Goal: Task Accomplishment & Management: Use online tool/utility

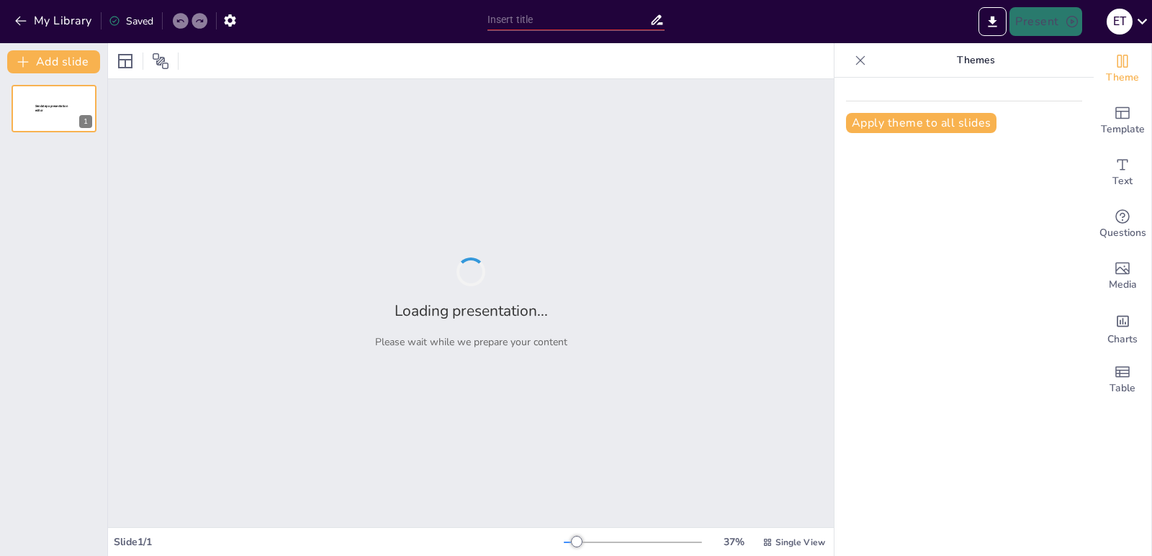
type input "Радіоактивні ізотопи: нові горизонти в тваринництві та археології"
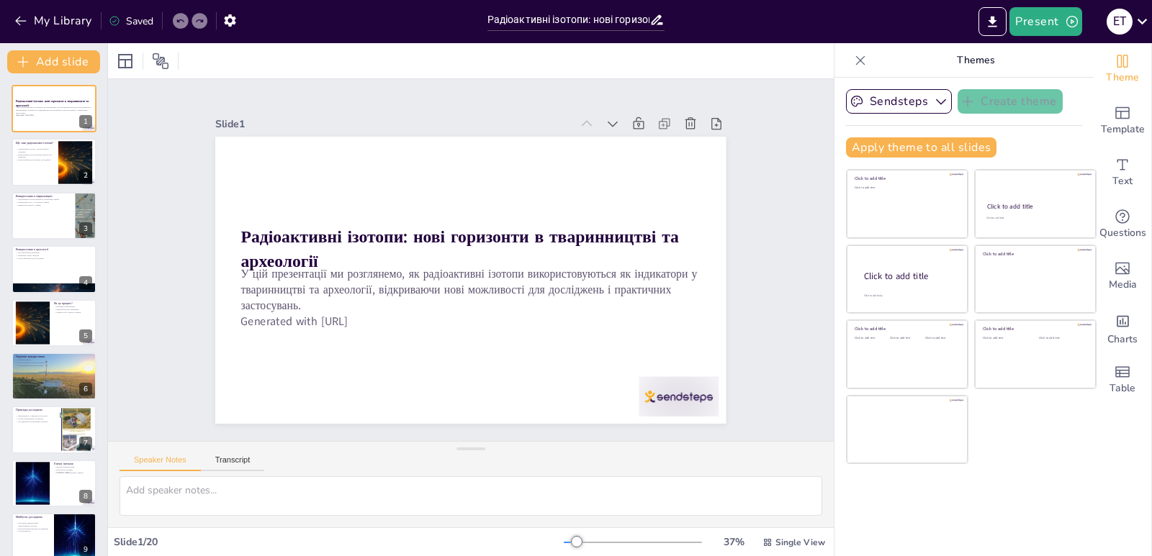
checkbox input "true"
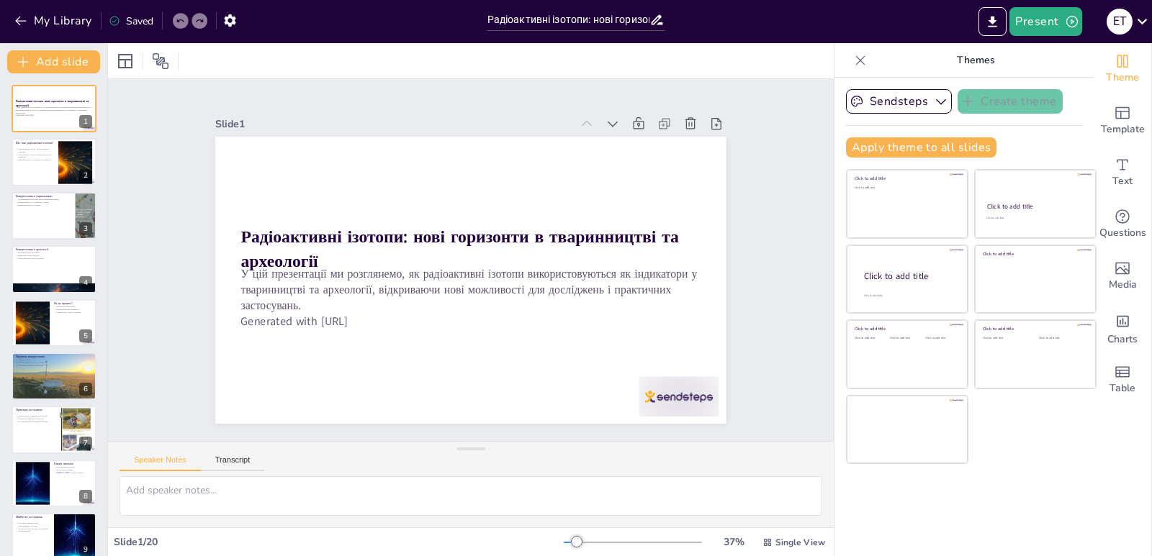
checkbox input "true"
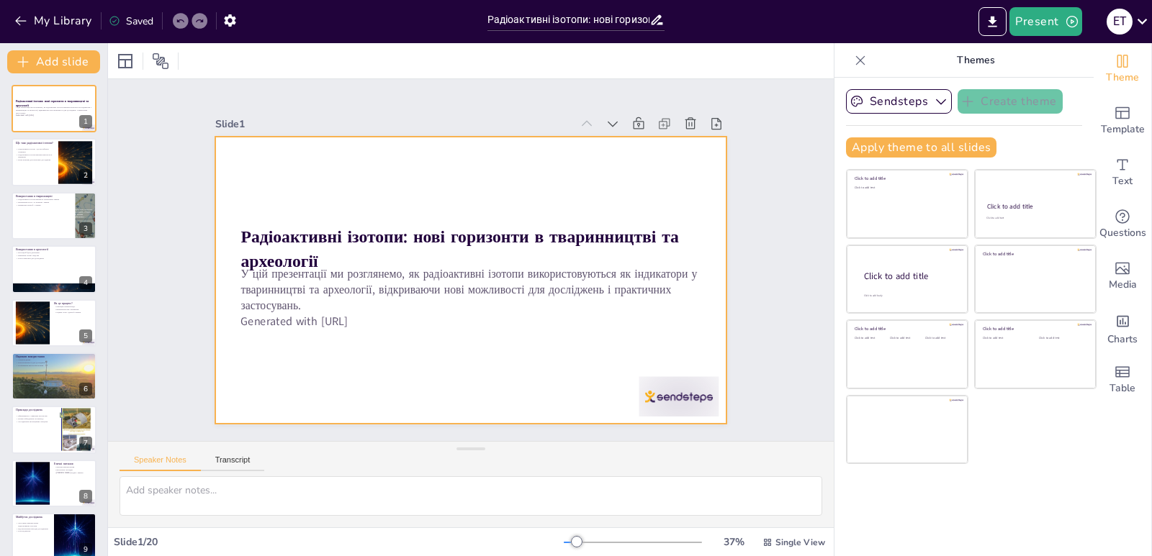
checkbox input "true"
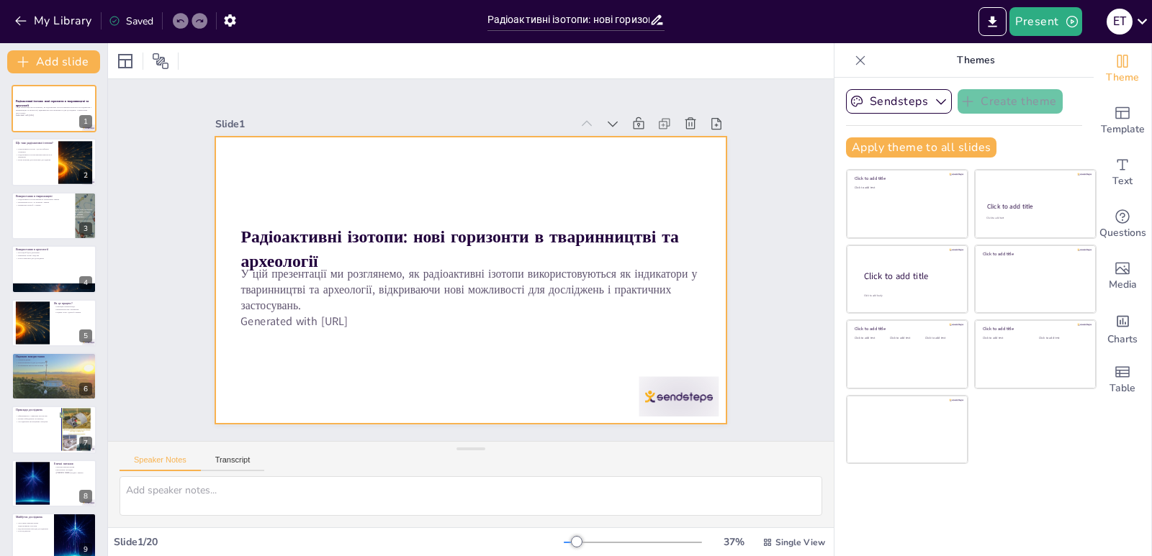
checkbox input "true"
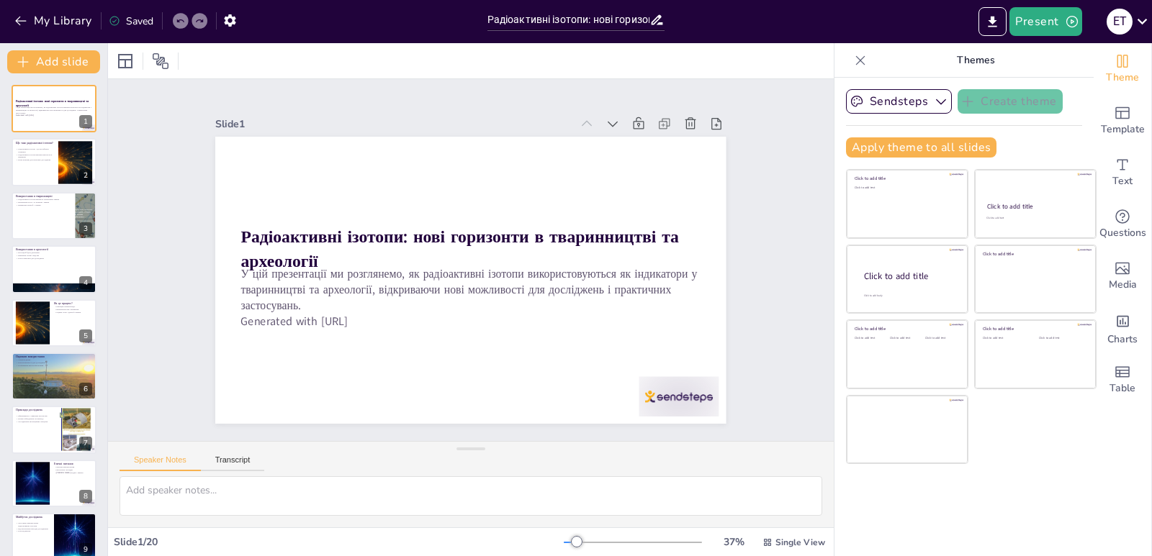
checkbox input "true"
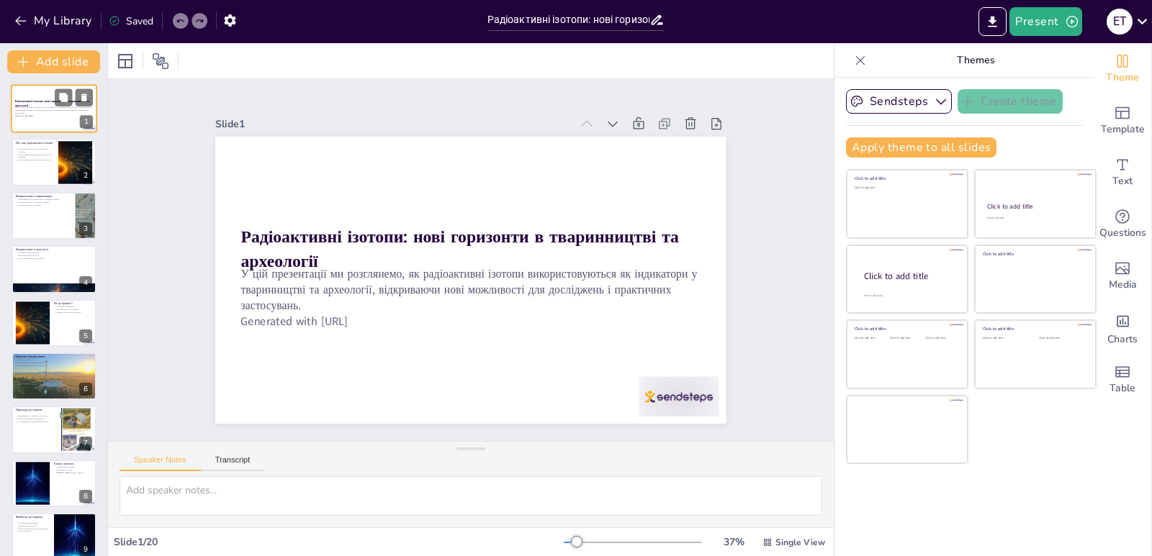
checkbox input "true"
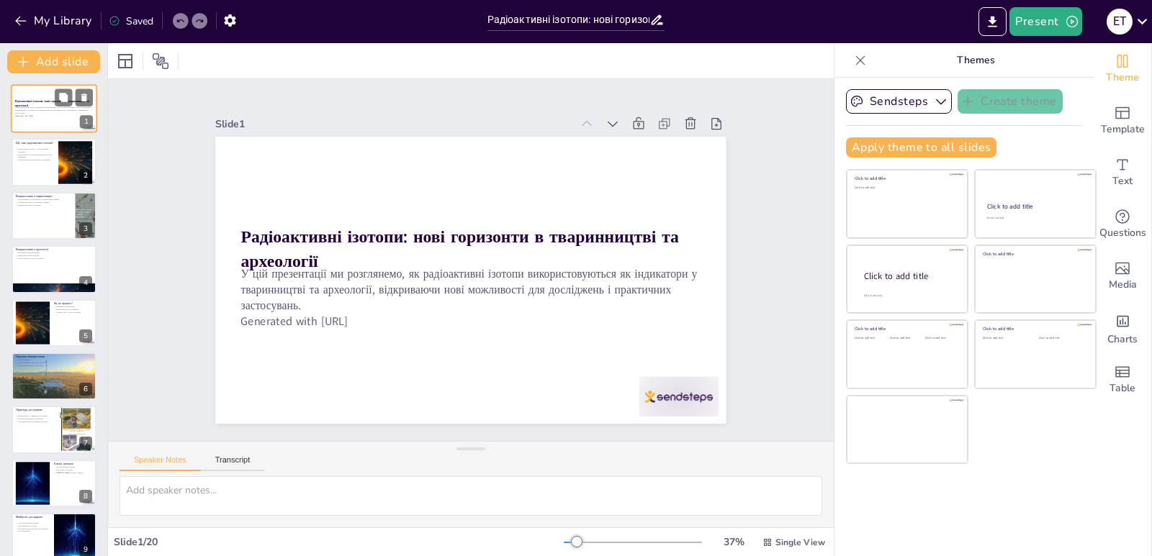
checkbox input "true"
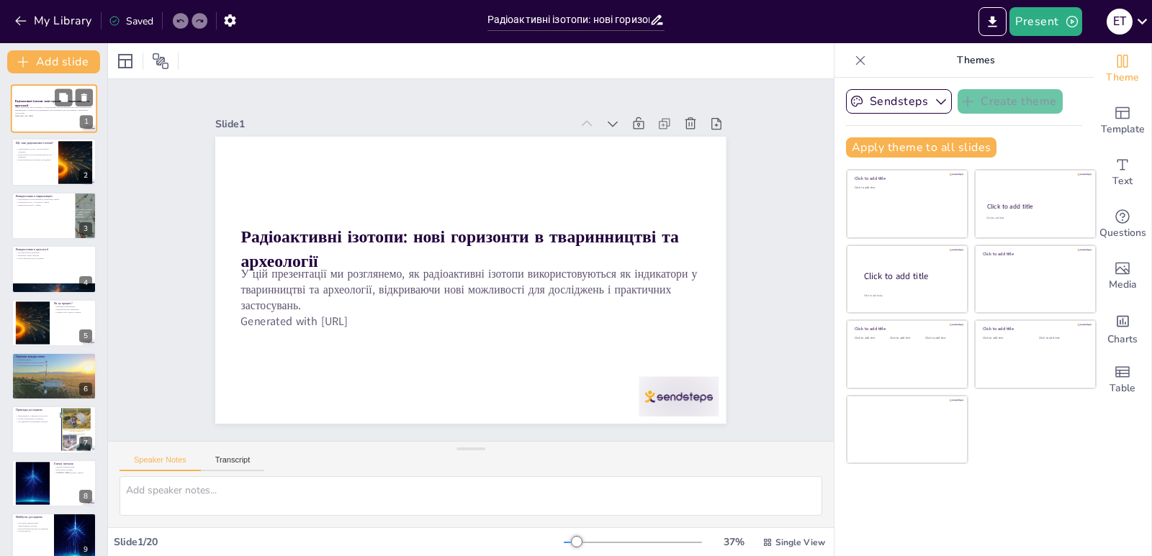
checkbox input "true"
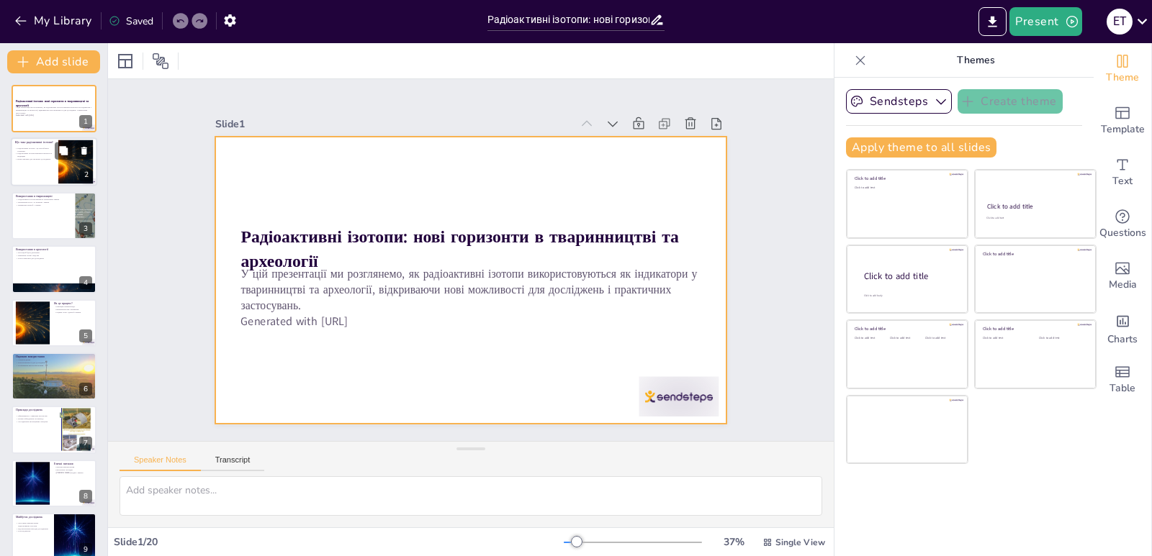
checkbox input "true"
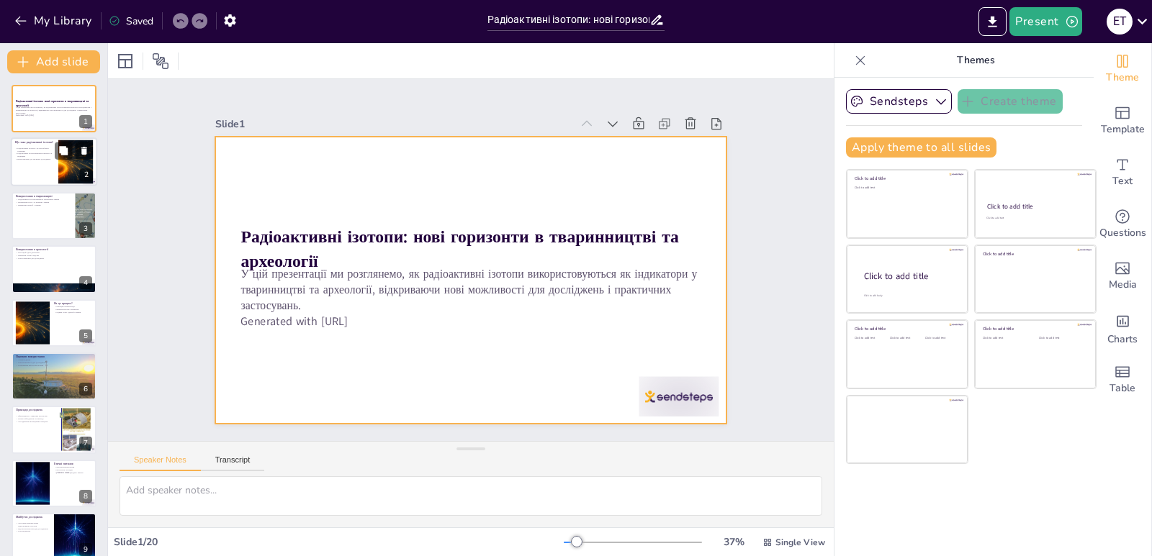
checkbox input "true"
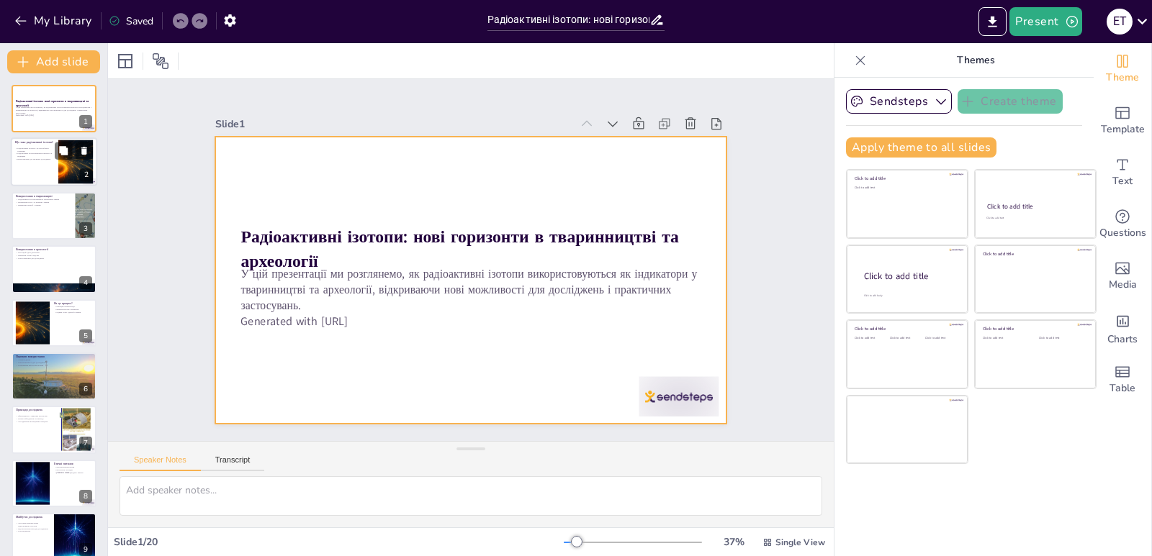
checkbox input "true"
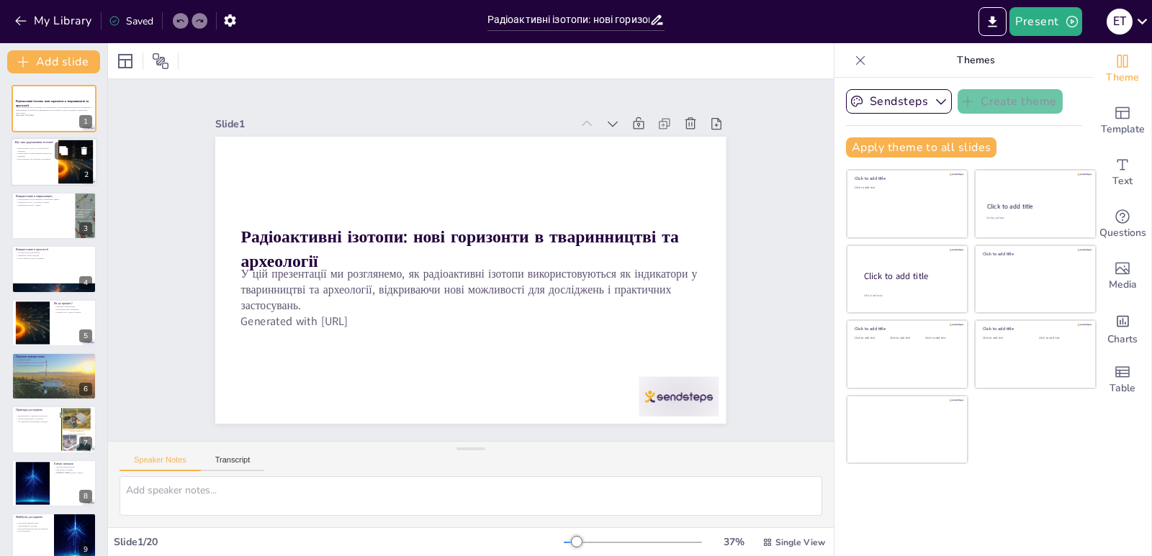
checkbox input "true"
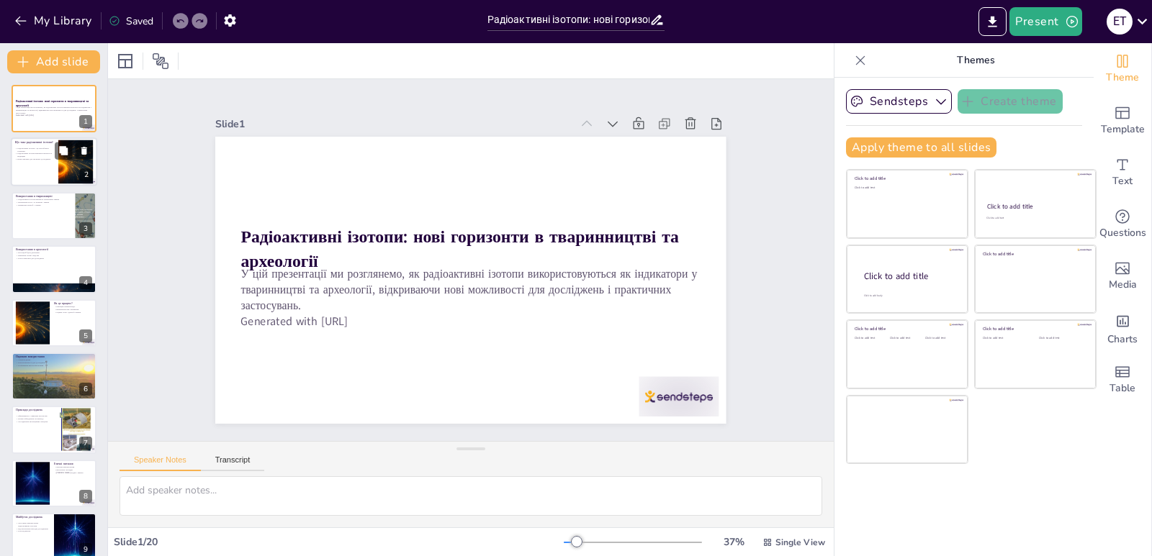
checkbox input "true"
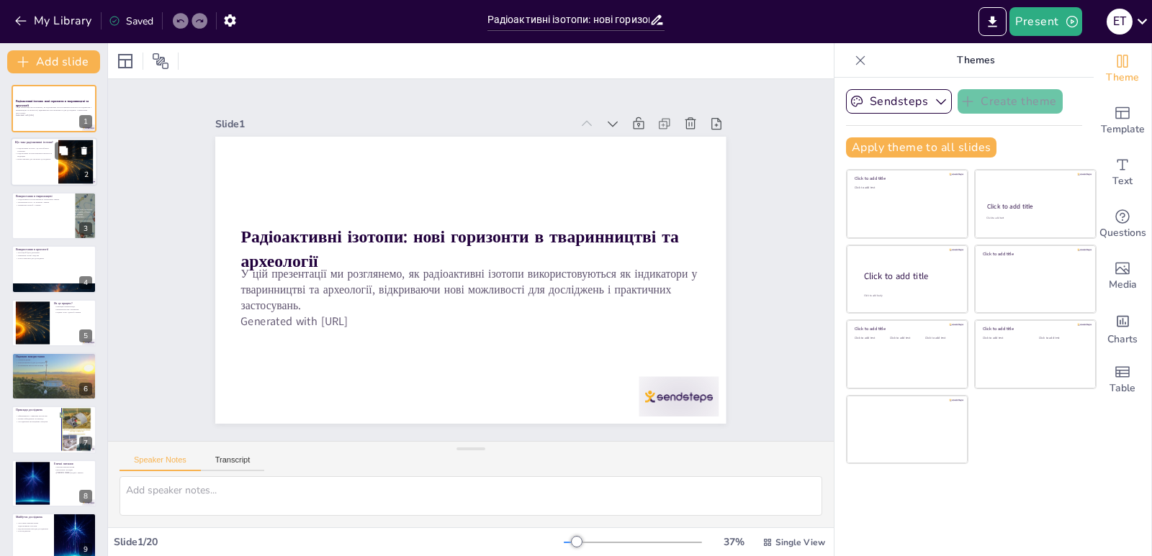
click at [50, 161] on div at bounding box center [54, 162] width 86 height 49
type textarea "Loremipsumdo sitamet - co adipisci elitseddo, eiu tempo incididuntu labo. Et do…"
checkbox input "true"
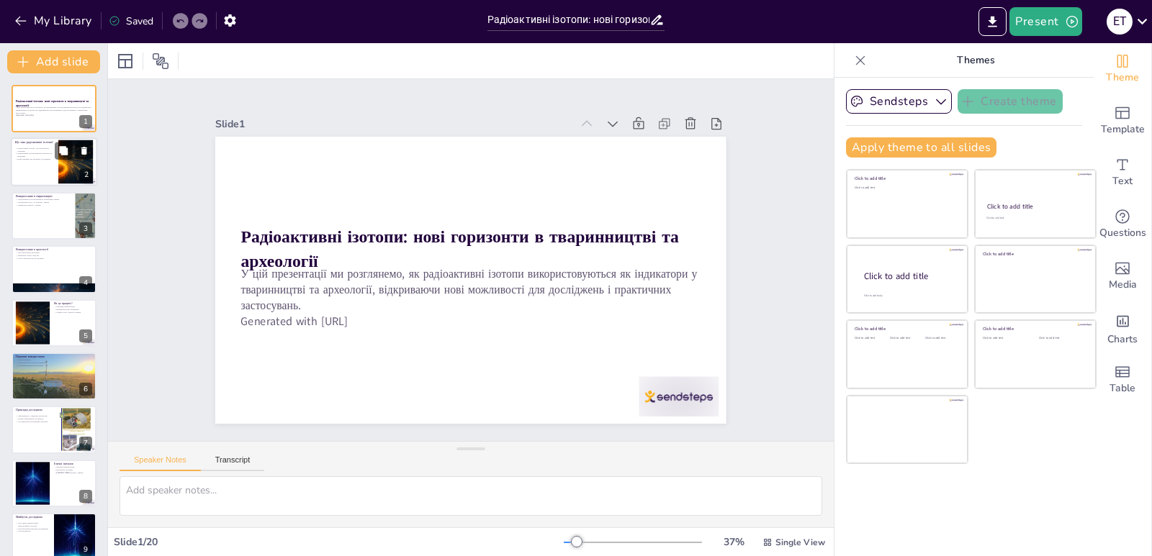
checkbox input "true"
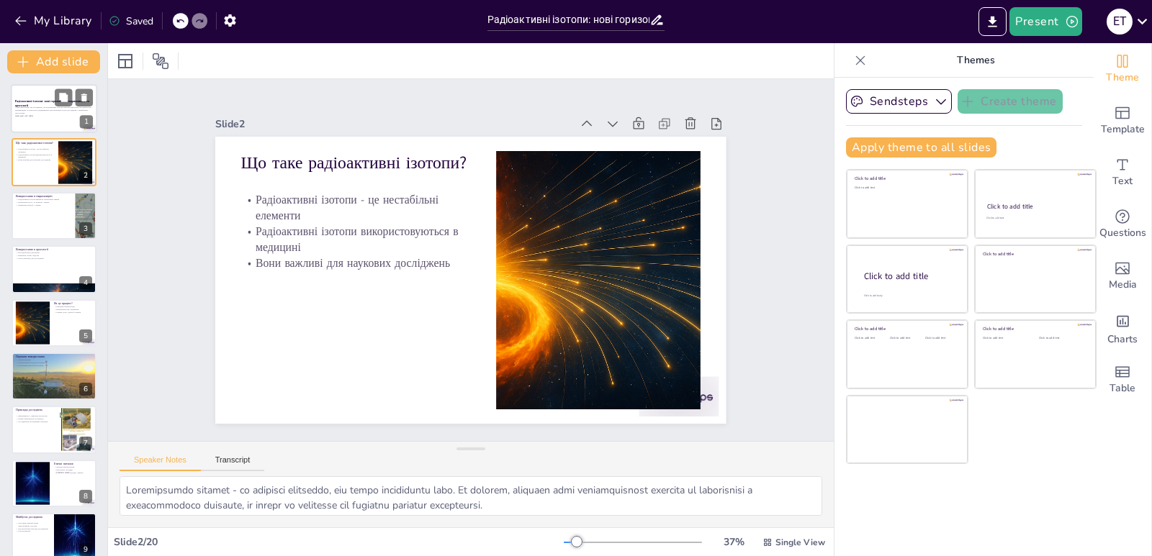
checkbox input "true"
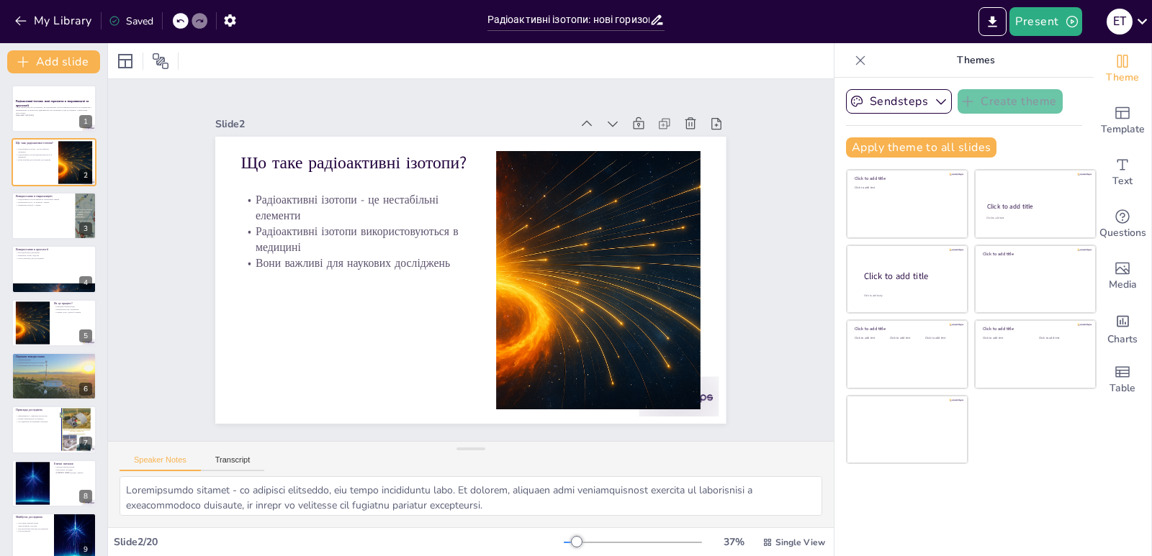
checkbox input "true"
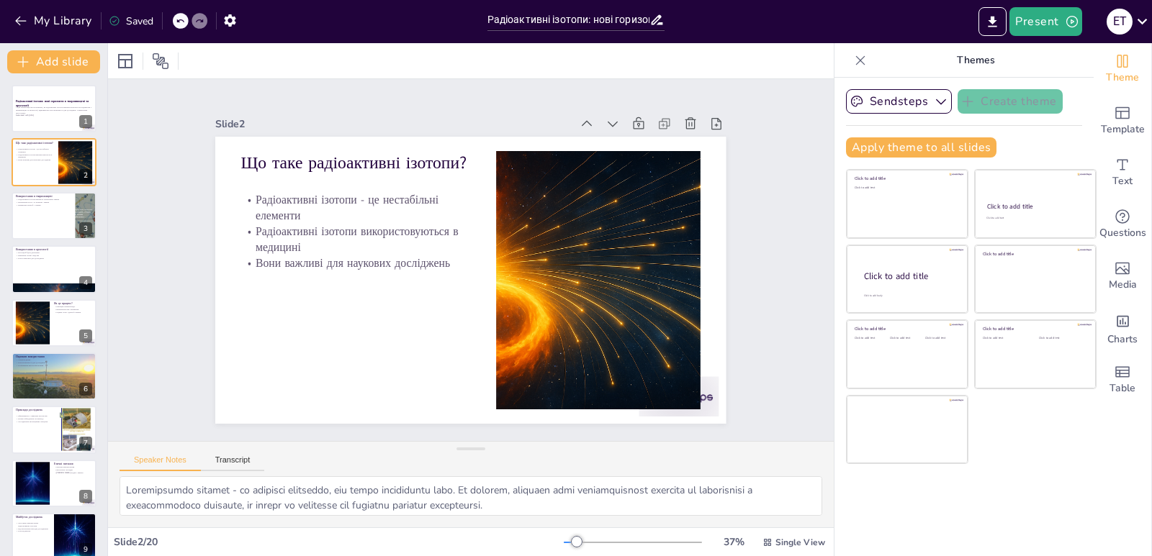
click at [42, 80] on div "Радіоактивні ізотопи: нові горизонти в тваринництві та археології У цій презент…" at bounding box center [53, 314] width 107 height 483
checkbox input "true"
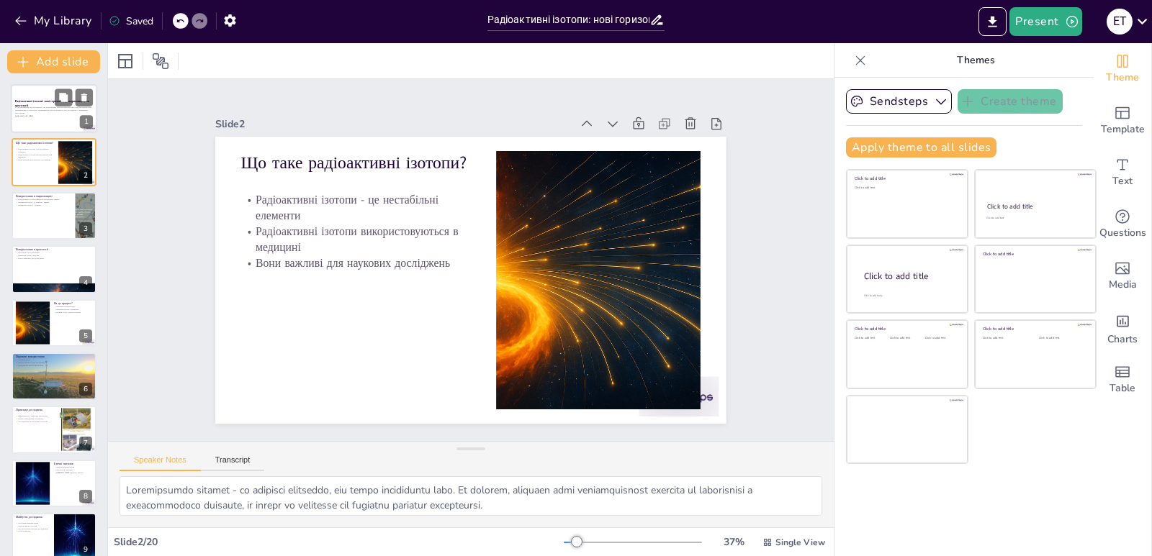
checkbox input "true"
click at [42, 95] on div at bounding box center [54, 108] width 86 height 49
checkbox input "true"
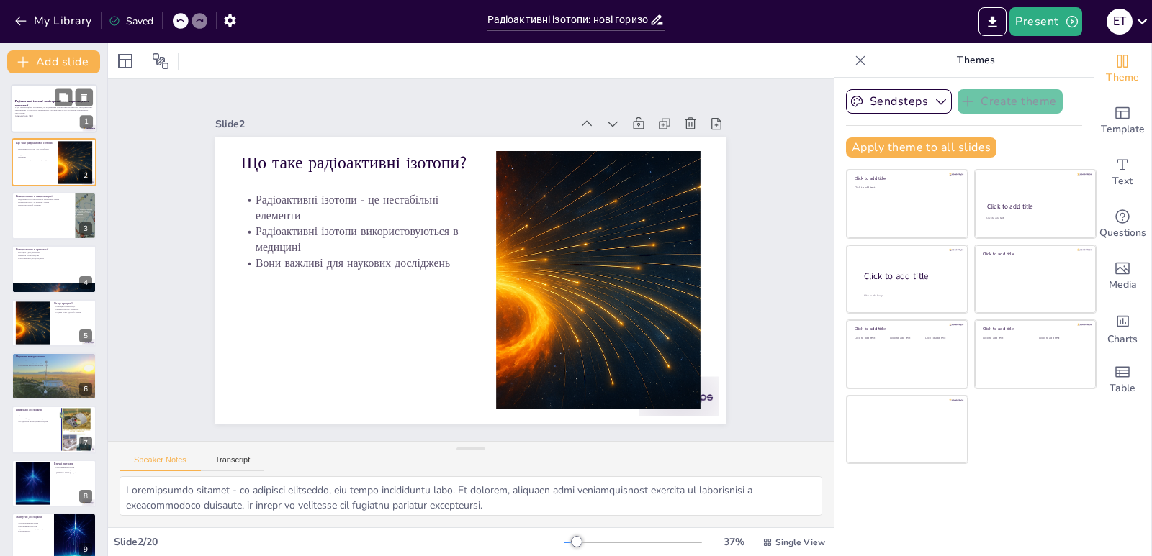
checkbox input "true"
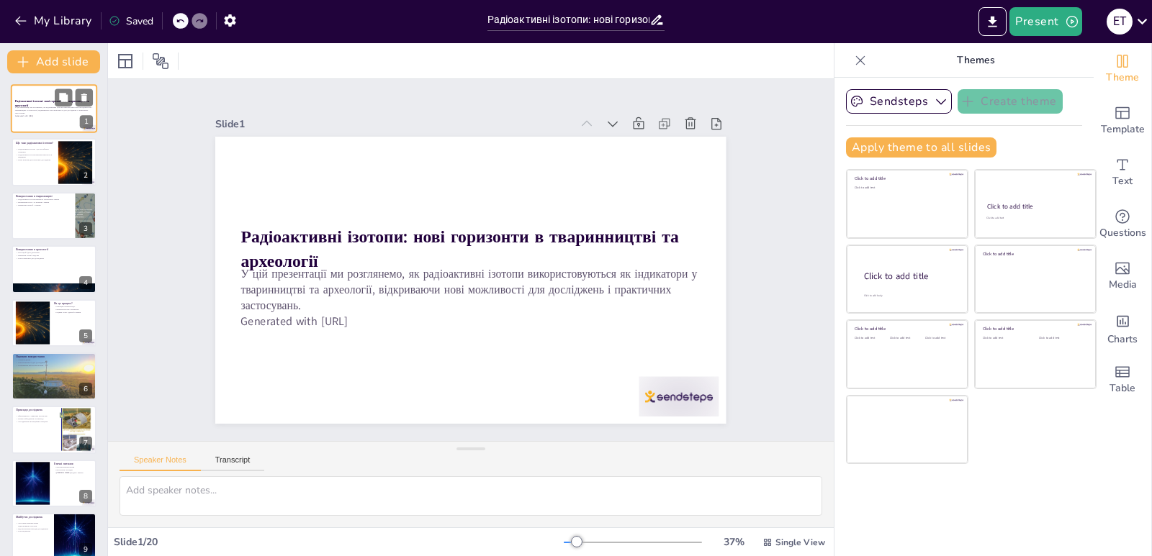
checkbox input "true"
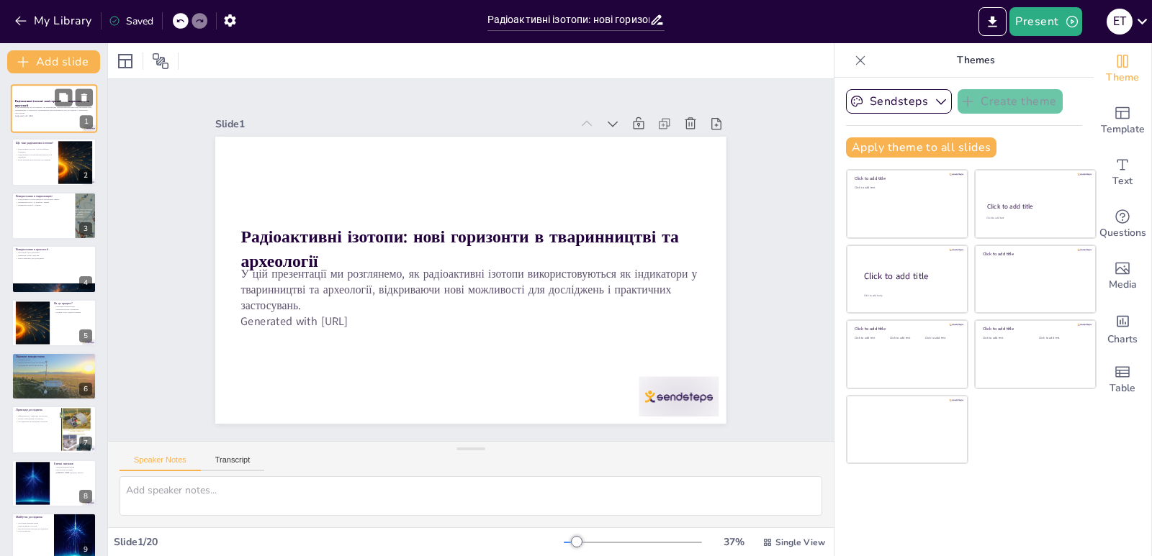
checkbox input "true"
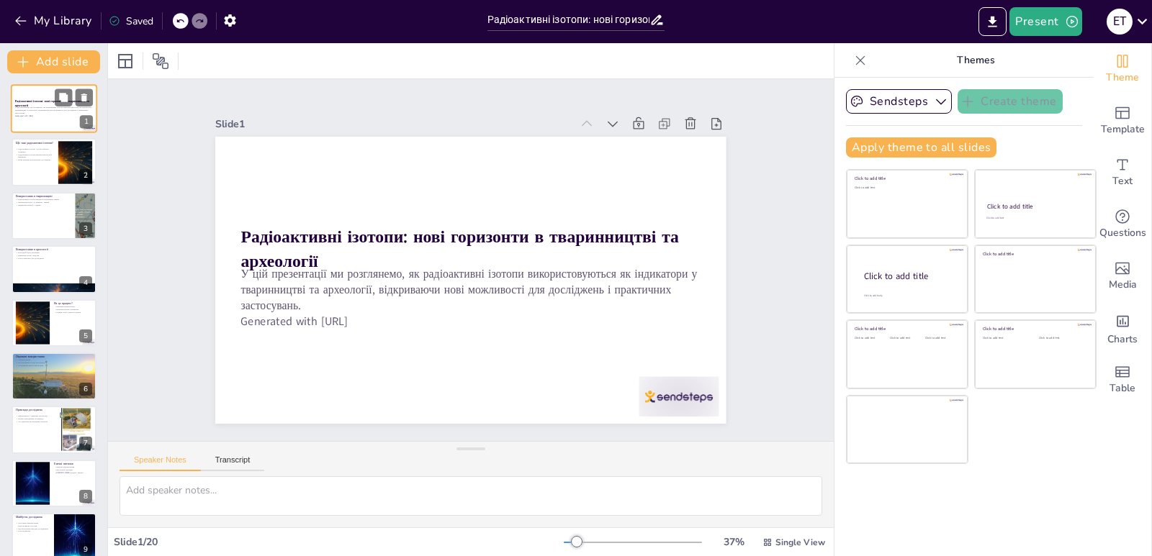
checkbox input "true"
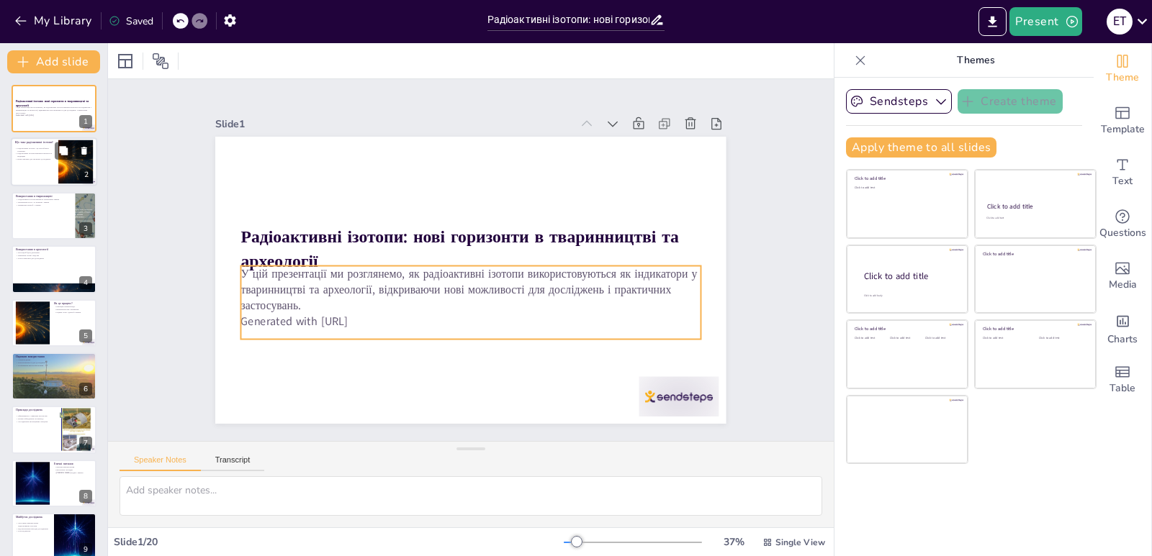
checkbox input "true"
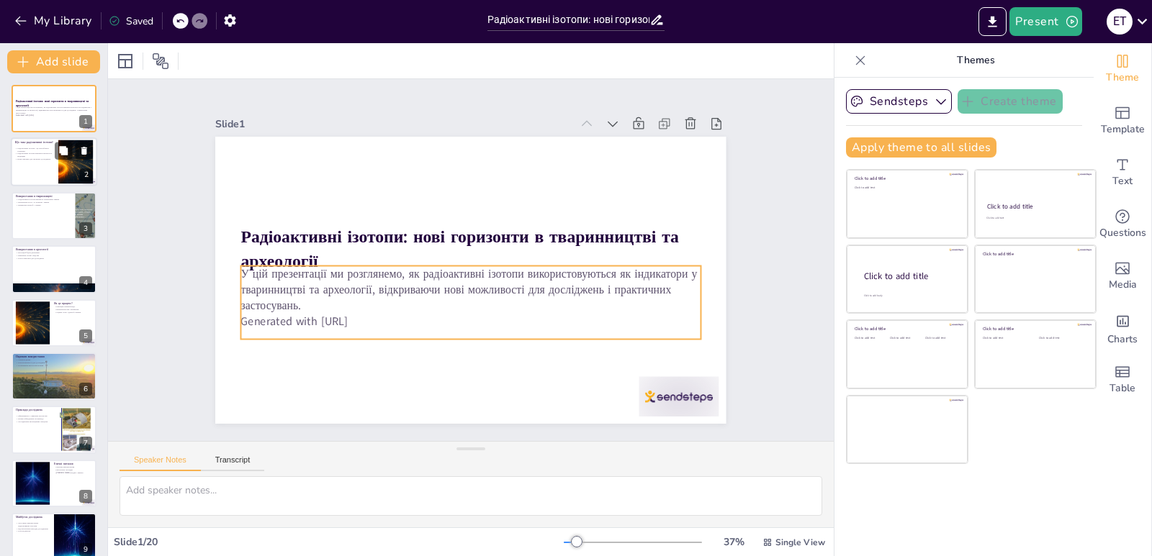
checkbox input "true"
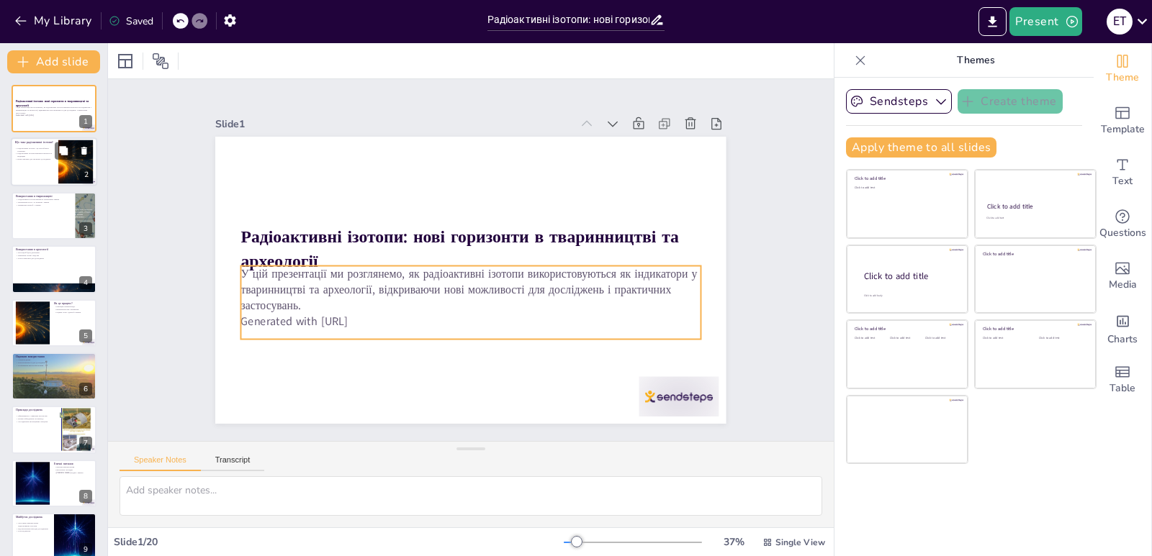
checkbox input "true"
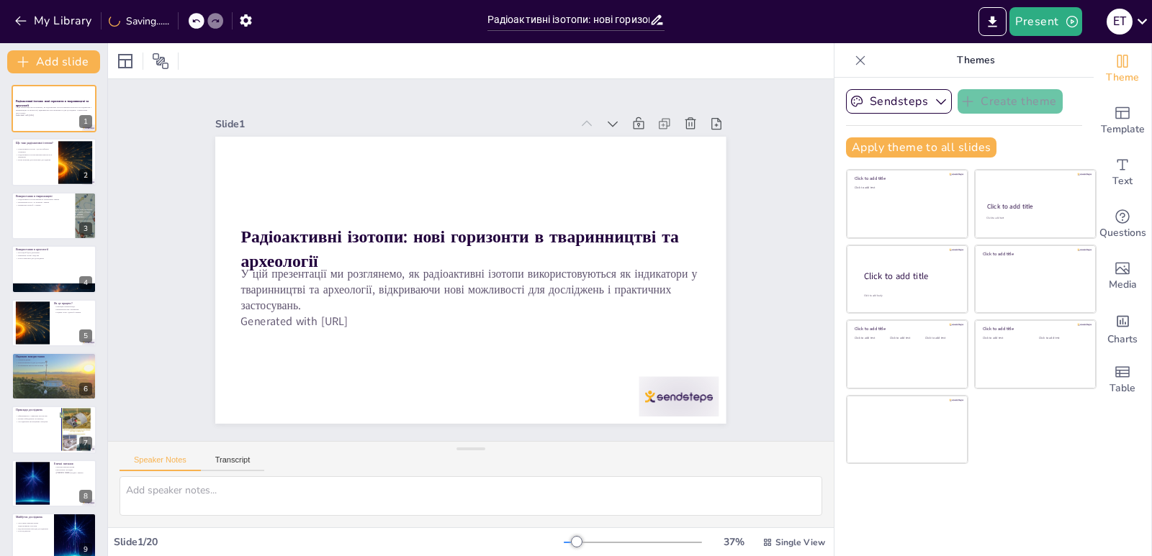
checkbox input "true"
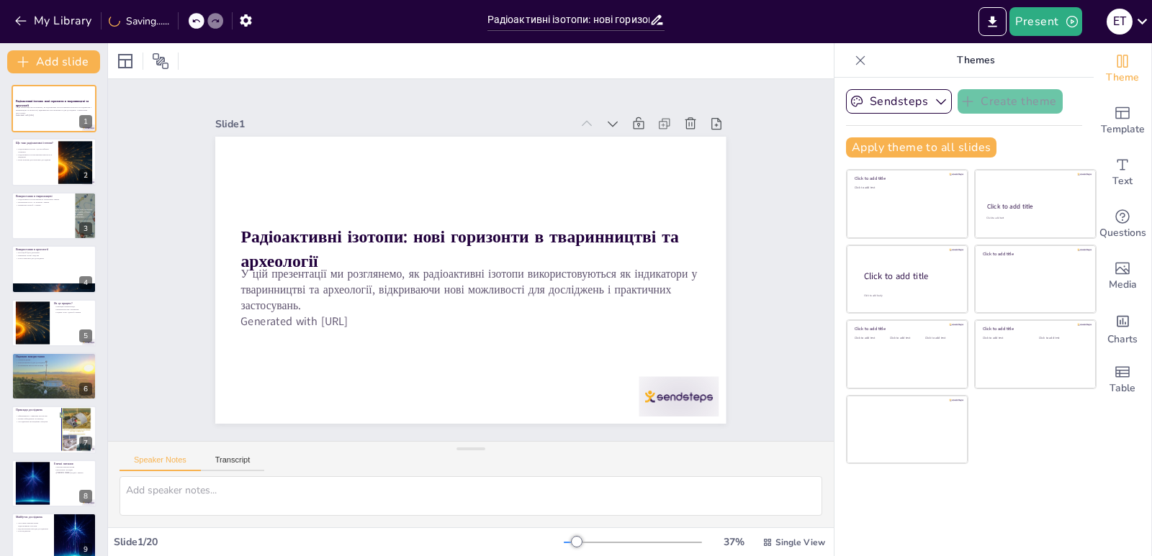
checkbox input "true"
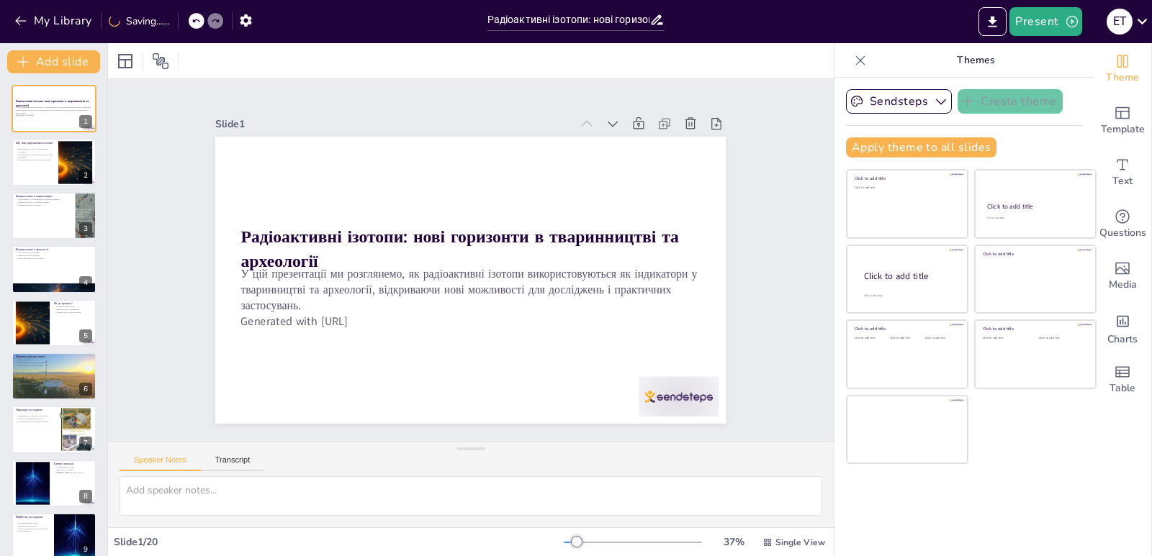
checkbox input "true"
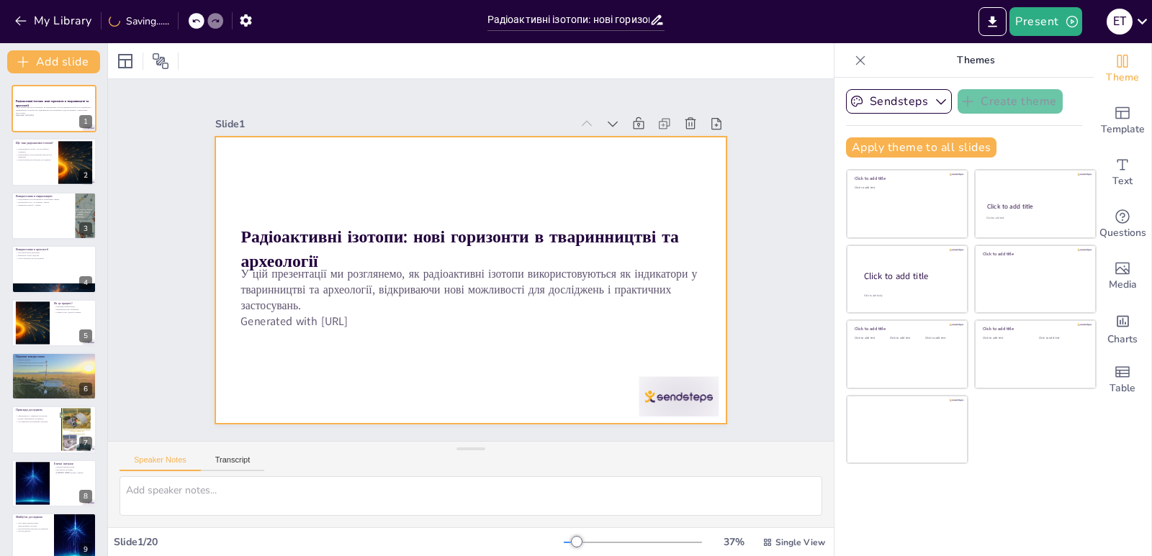
checkbox input "true"
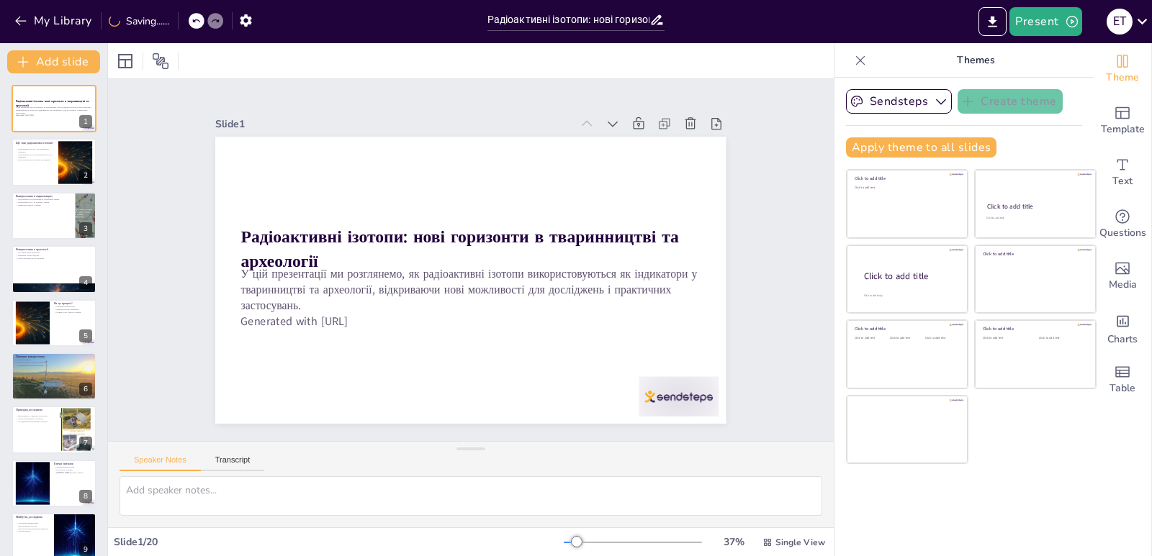
checkbox input "true"
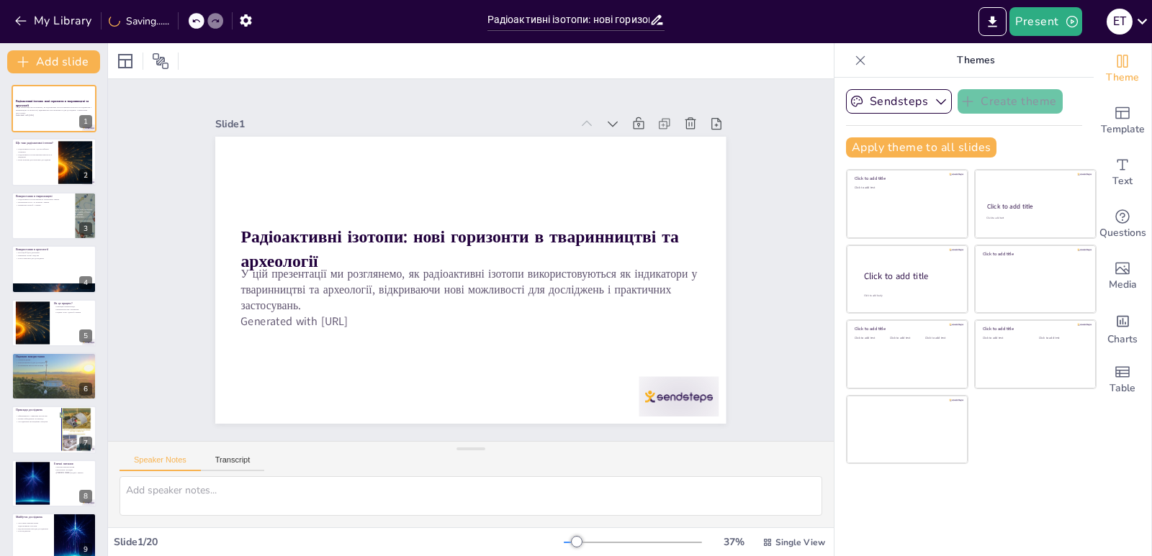
checkbox input "true"
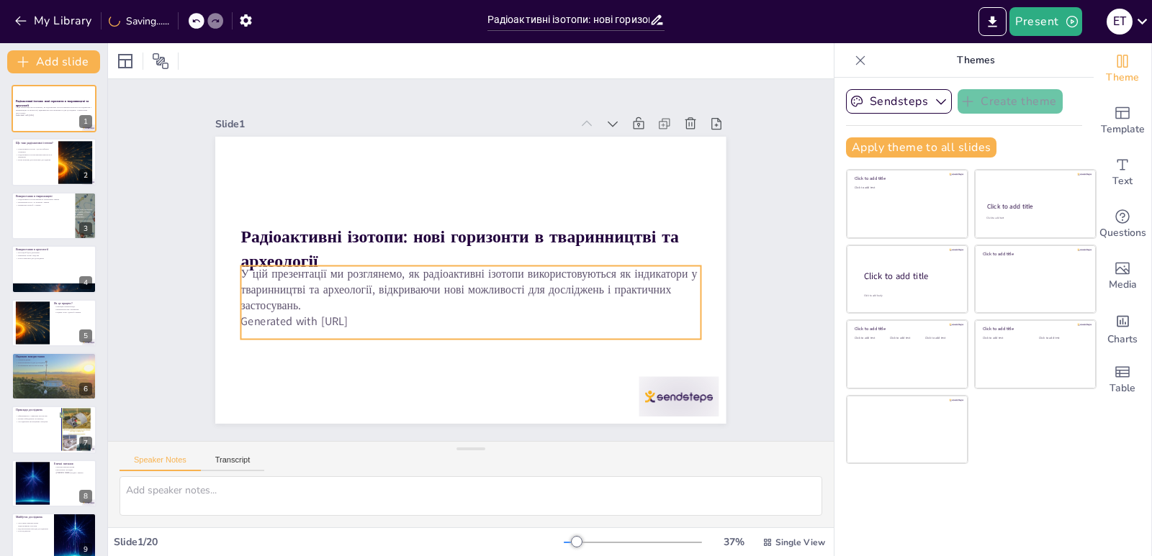
checkbox input "true"
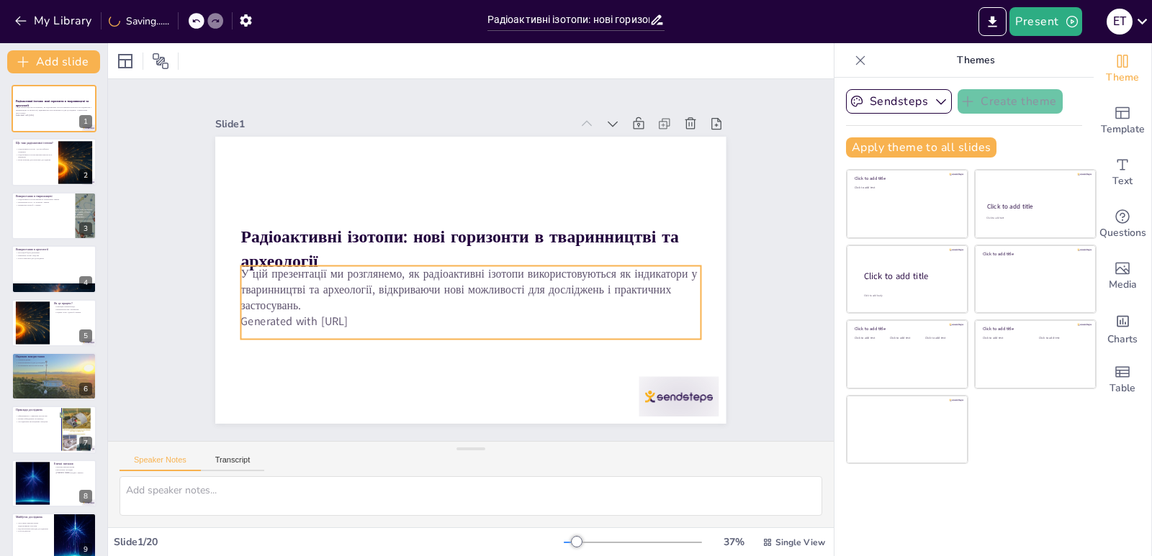
checkbox input "true"
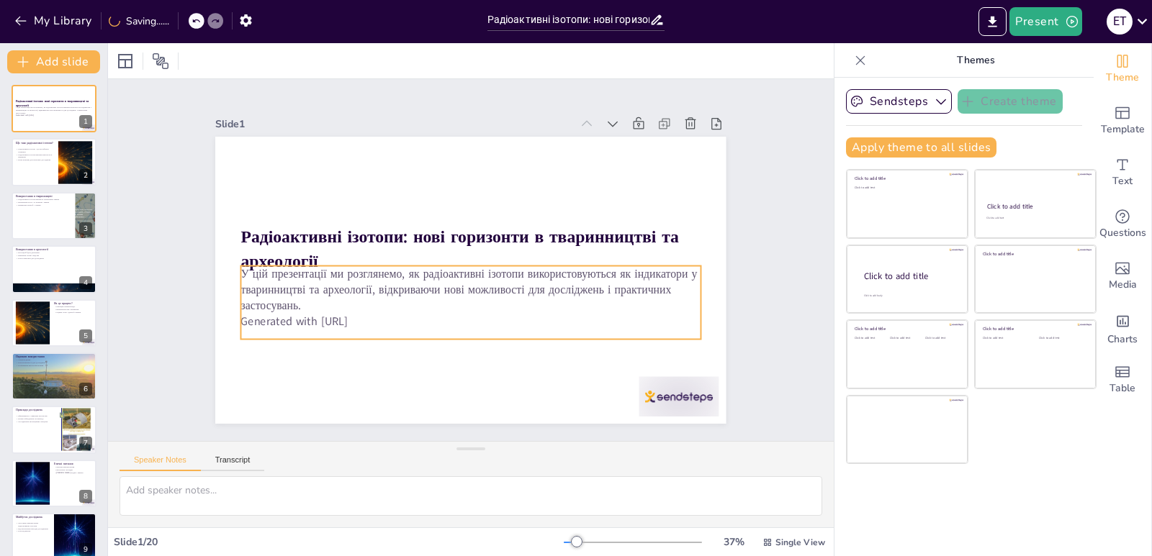
checkbox input "true"
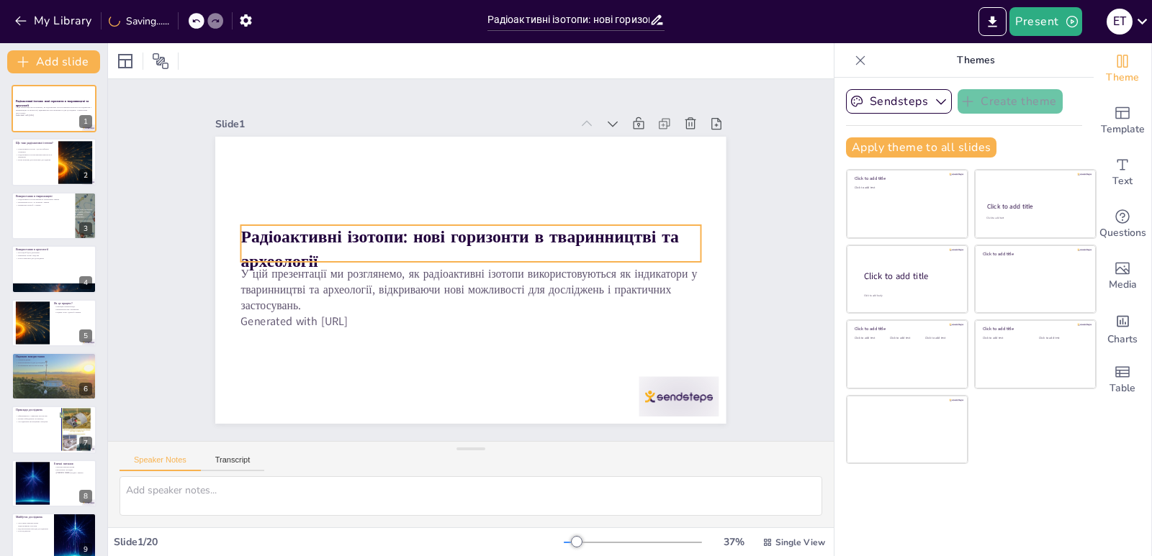
checkbox input "true"
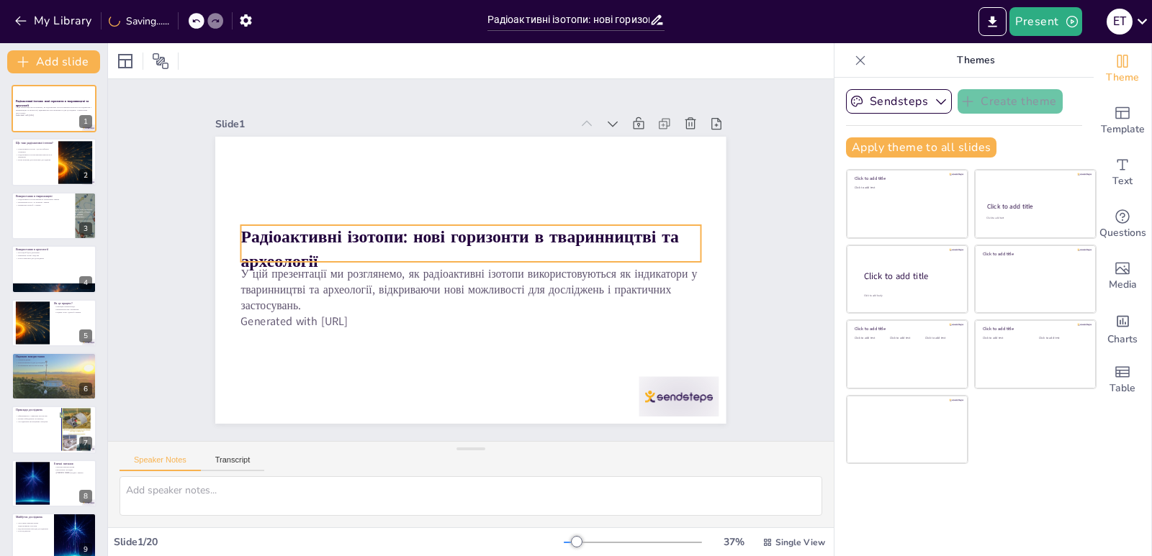
checkbox input "true"
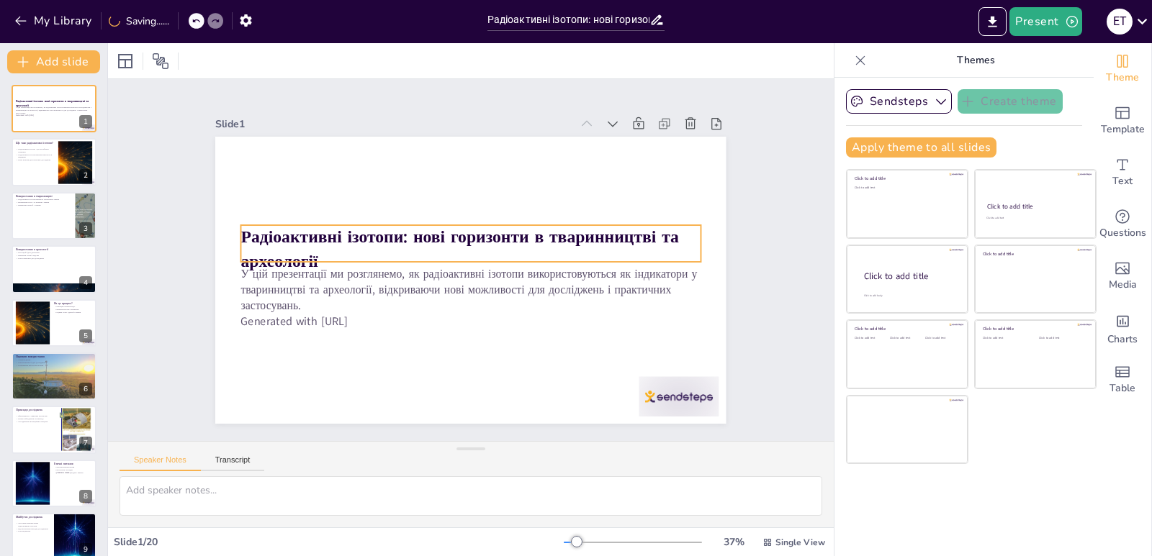
checkbox input "true"
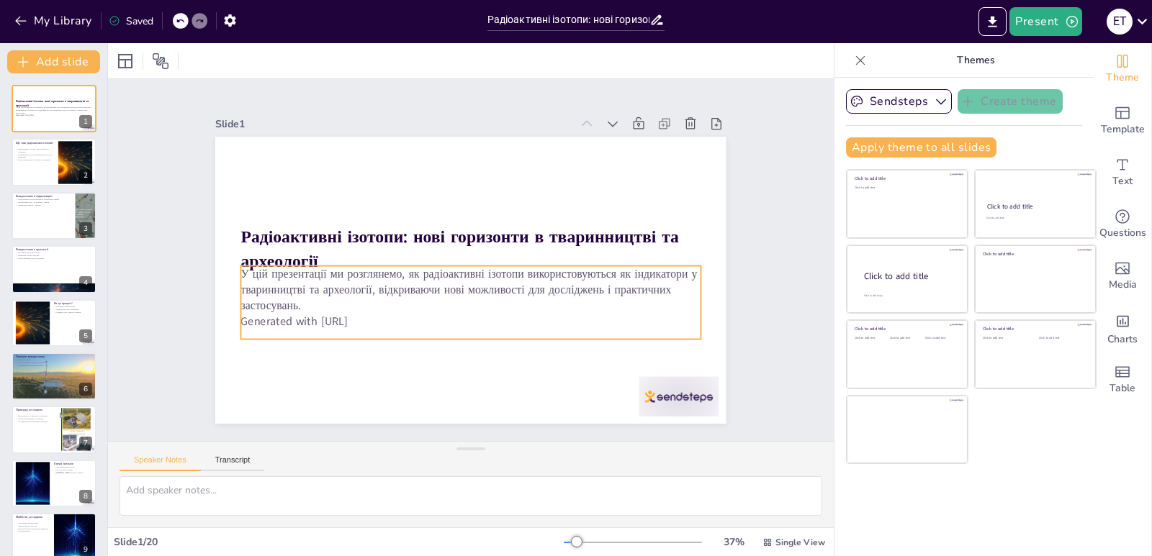
checkbox input "true"
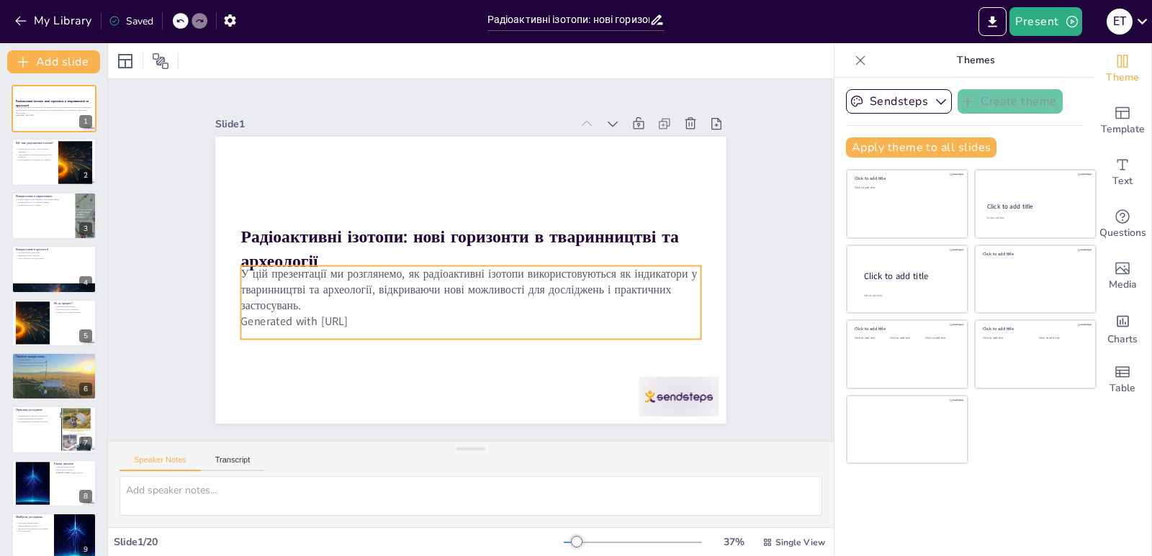
checkbox input "true"
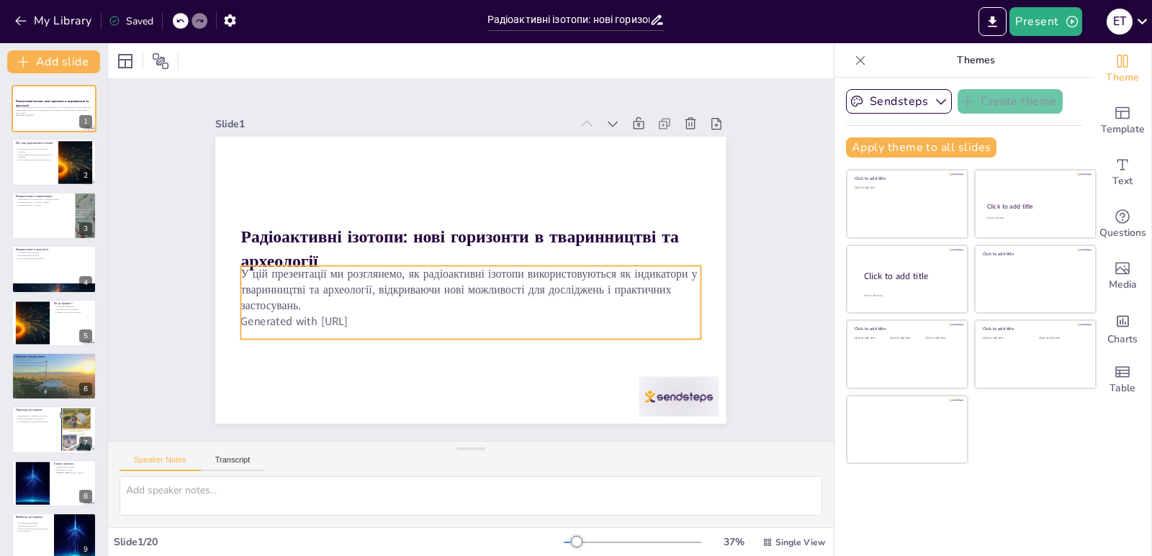
checkbox input "true"
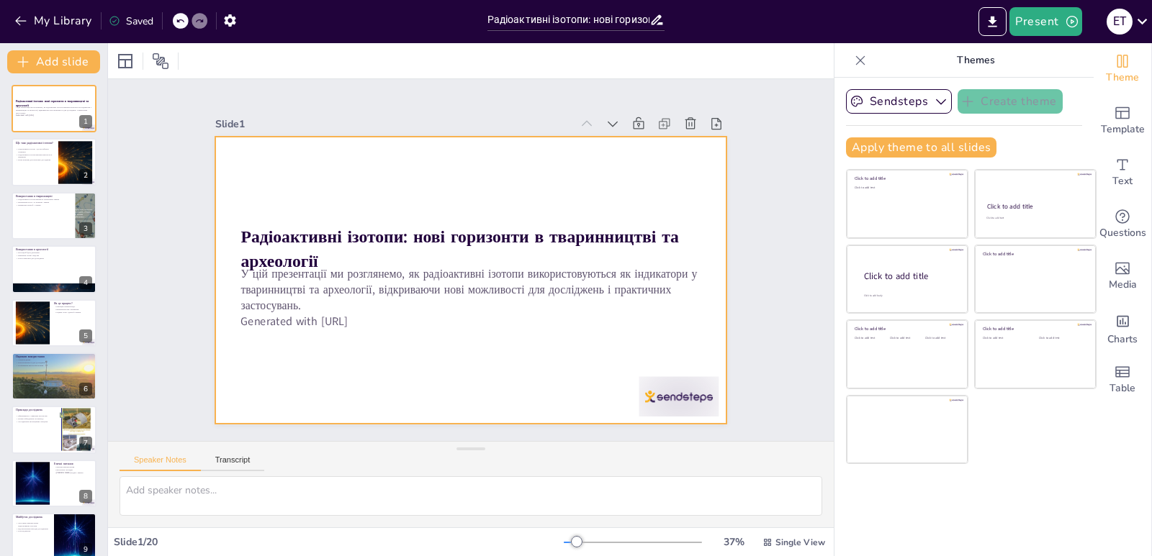
checkbox input "true"
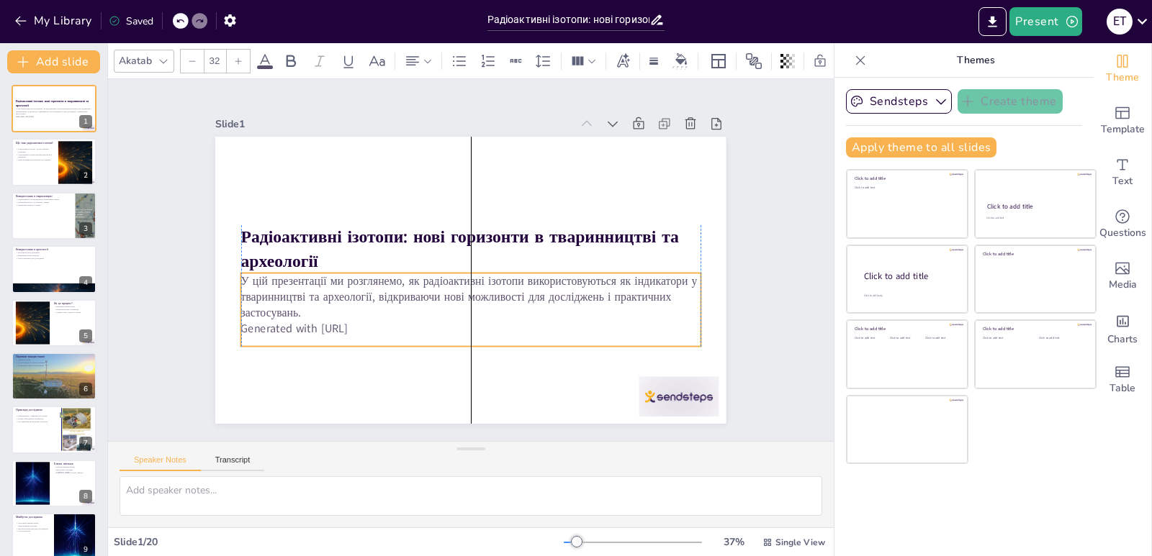
drag, startPoint x: 392, startPoint y: 332, endPoint x: 392, endPoint y: 339, distance: 7.2
click at [392, 339] on div "У цій презентації ми розглянемо, як радіоактивні ізотопи використовуються як ін…" at bounding box center [465, 310] width 465 height 122
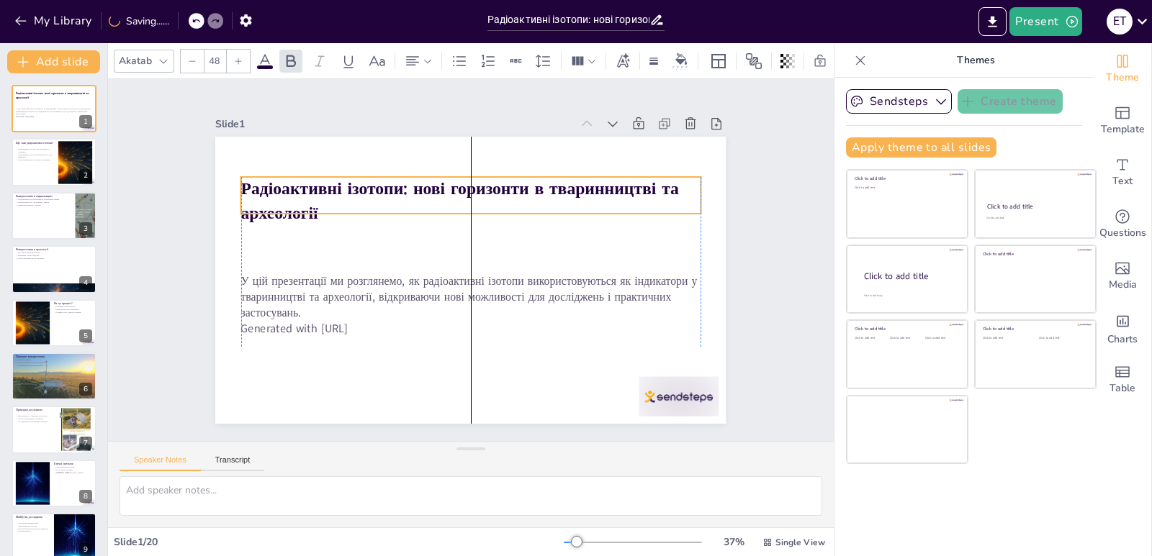
drag, startPoint x: 328, startPoint y: 235, endPoint x: 330, endPoint y: 186, distance: 48.3
click at [330, 186] on strong "Радіоактивні ізотопи: нові горизонти в тваринництві та археології" at bounding box center [460, 200] width 438 height 47
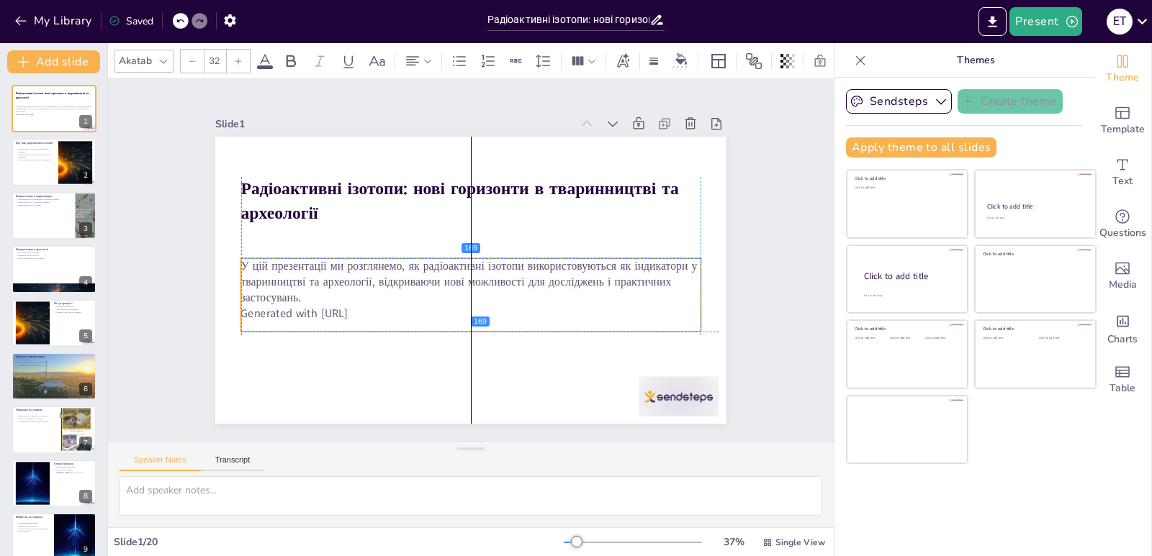
drag, startPoint x: 324, startPoint y: 292, endPoint x: 324, endPoint y: 280, distance: 11.5
click at [324, 280] on p "У цій презентації ми розглянемо, як радіоактивні ізотопи використовуються як ін…" at bounding box center [470, 282] width 459 height 48
click at [762, 220] on div "Slide 1 Радіоактивні ізотопи: нові горизонти в тваринництві та археології У цій…" at bounding box center [470, 260] width 759 height 436
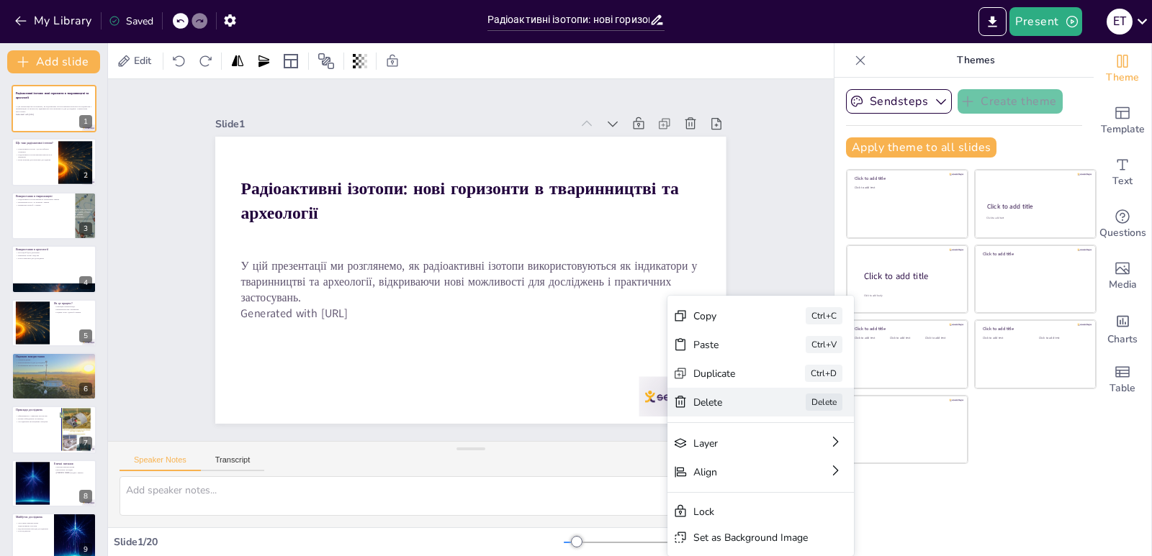
click at [783, 475] on icon at bounding box center [788, 481] width 11 height 12
click at [807, 475] on div "Delete" at bounding box center [843, 482] width 72 height 14
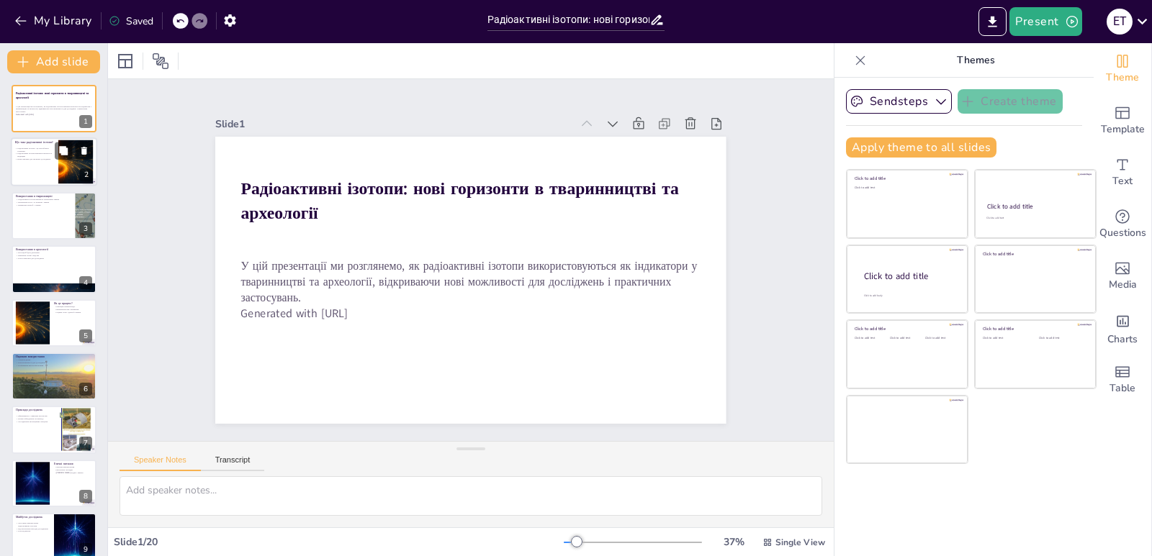
click at [15, 161] on div at bounding box center [54, 162] width 86 height 49
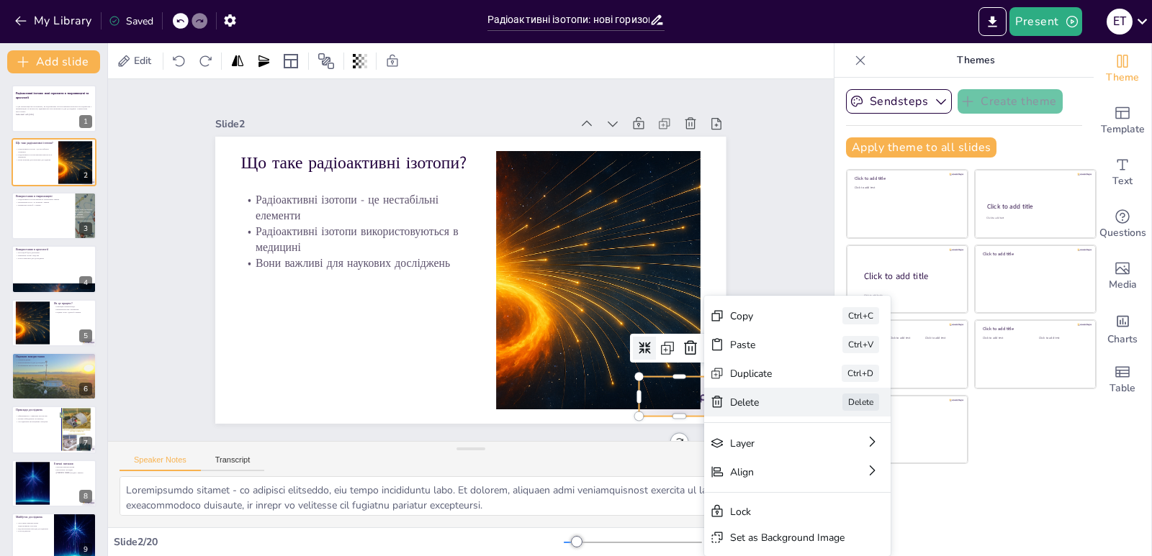
click at [838, 475] on div "Delete" at bounding box center [874, 482] width 72 height 14
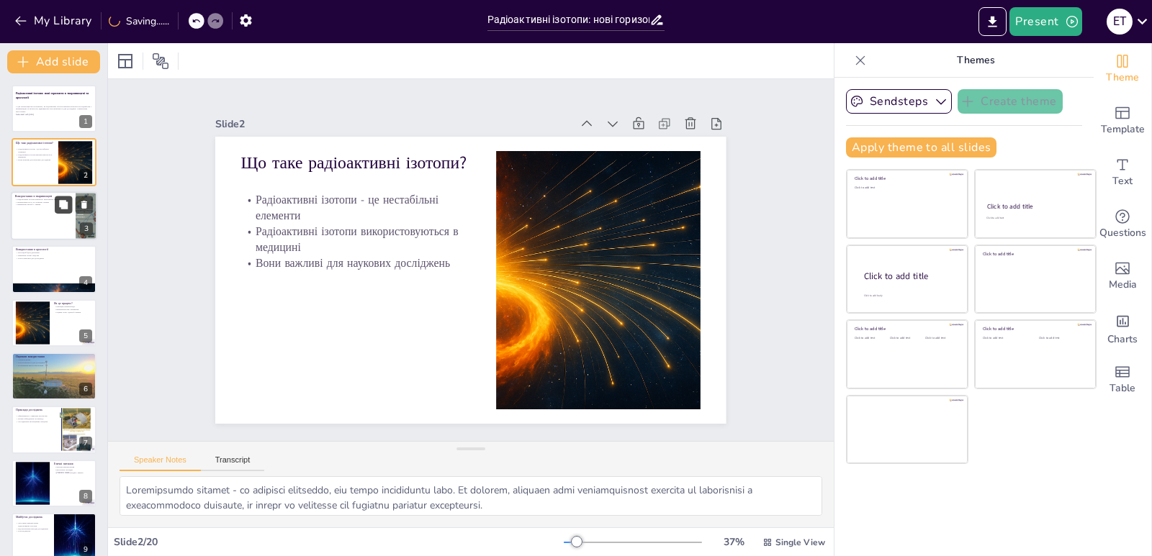
click at [62, 208] on icon at bounding box center [63, 204] width 9 height 9
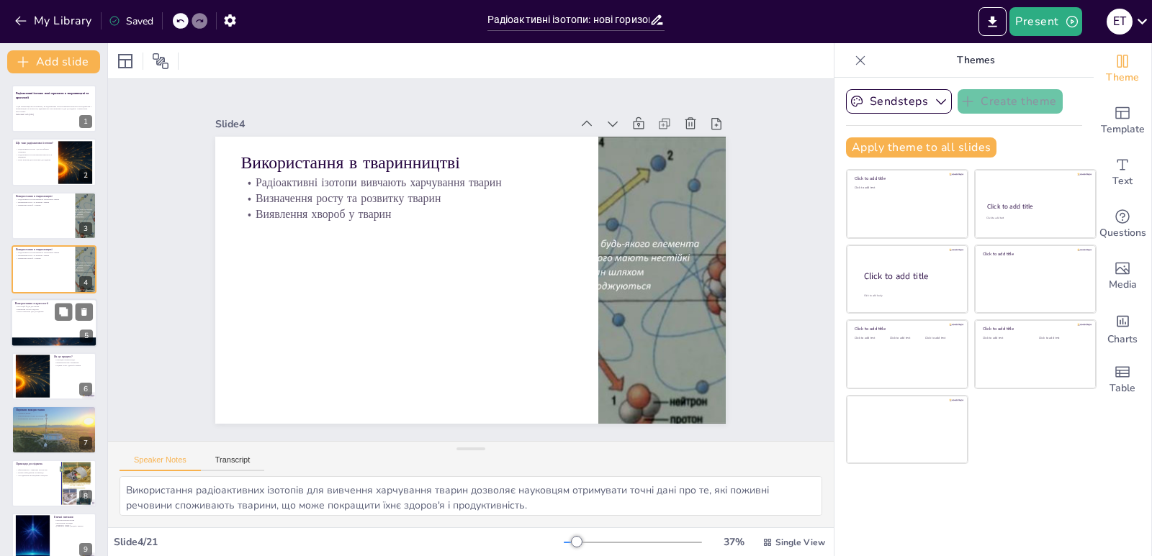
click at [43, 321] on div at bounding box center [54, 323] width 86 height 49
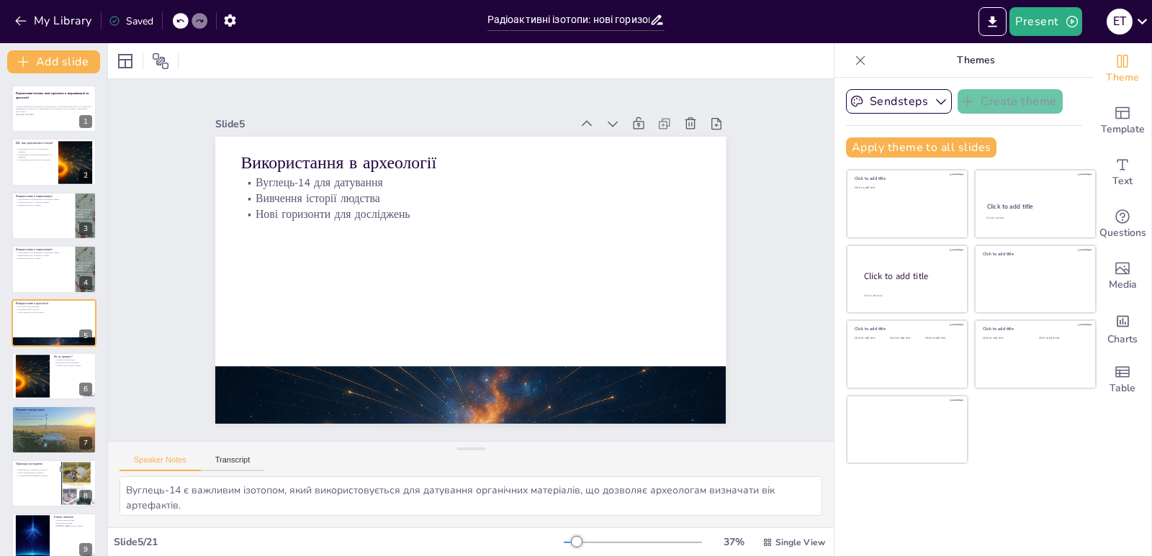
scroll to position [8, 0]
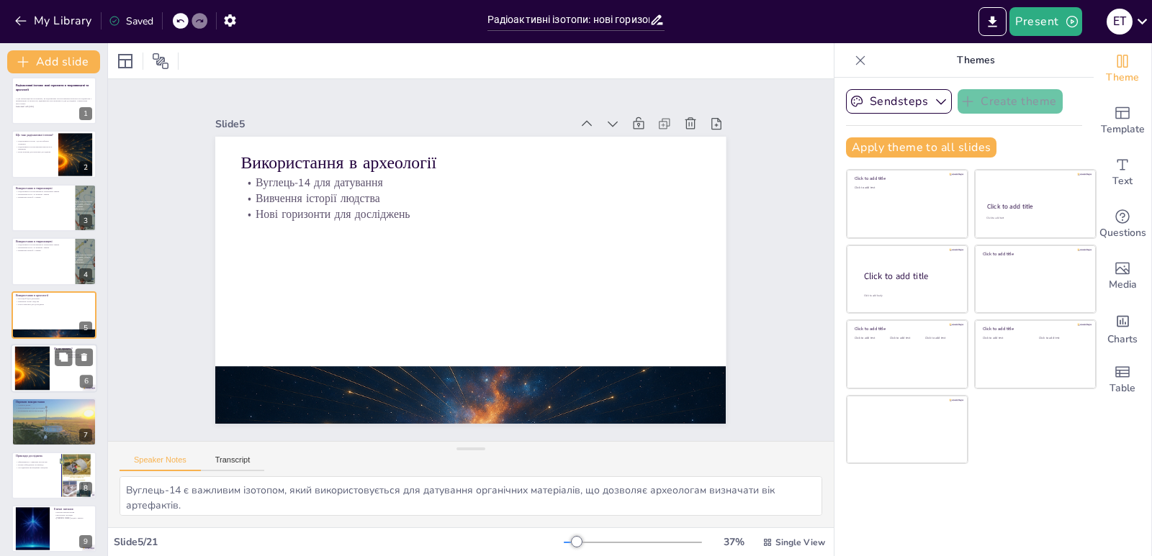
click at [55, 367] on div at bounding box center [54, 368] width 86 height 49
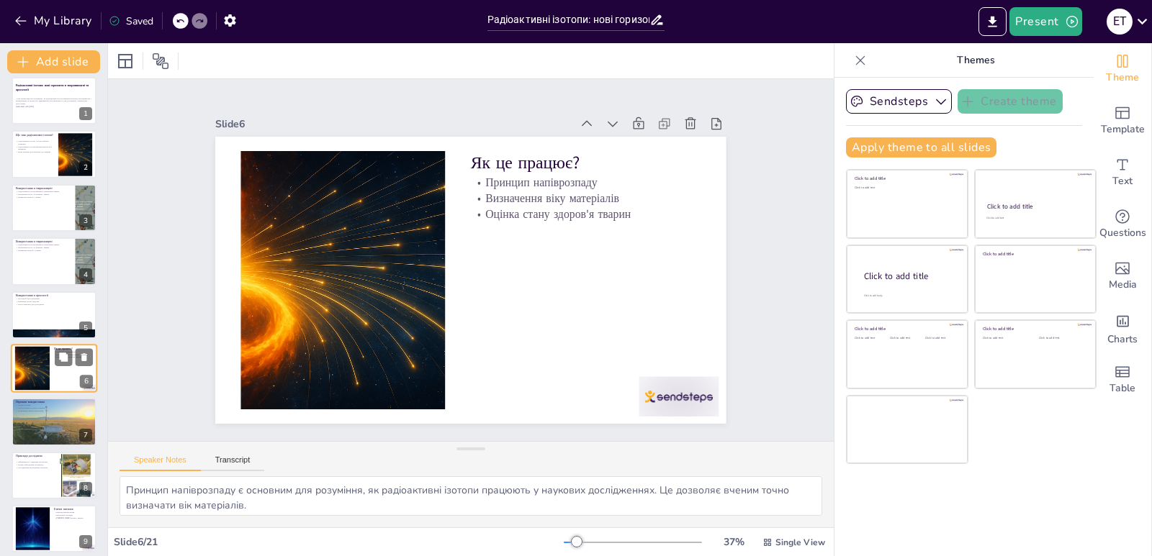
scroll to position [62, 0]
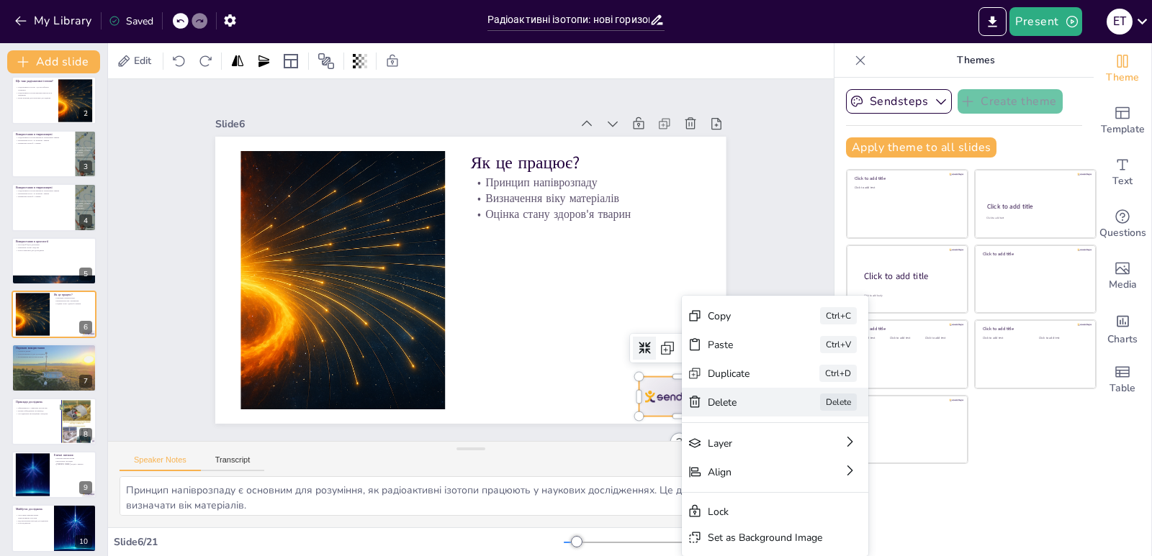
click at [763, 500] on div "[PERSON_NAME]" at bounding box center [857, 524] width 189 height 48
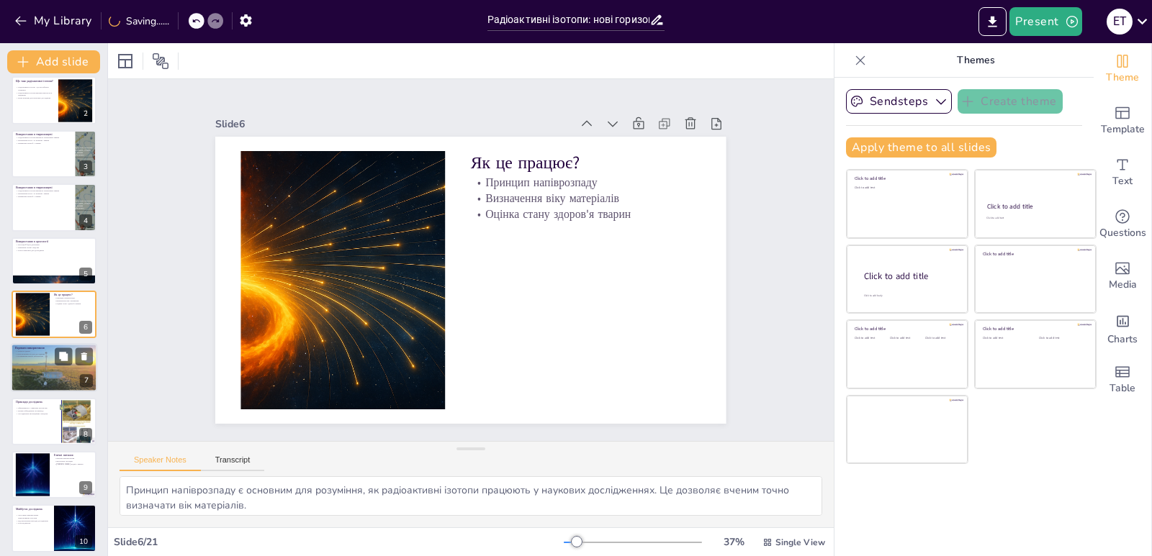
click at [41, 369] on div at bounding box center [54, 368] width 86 height 49
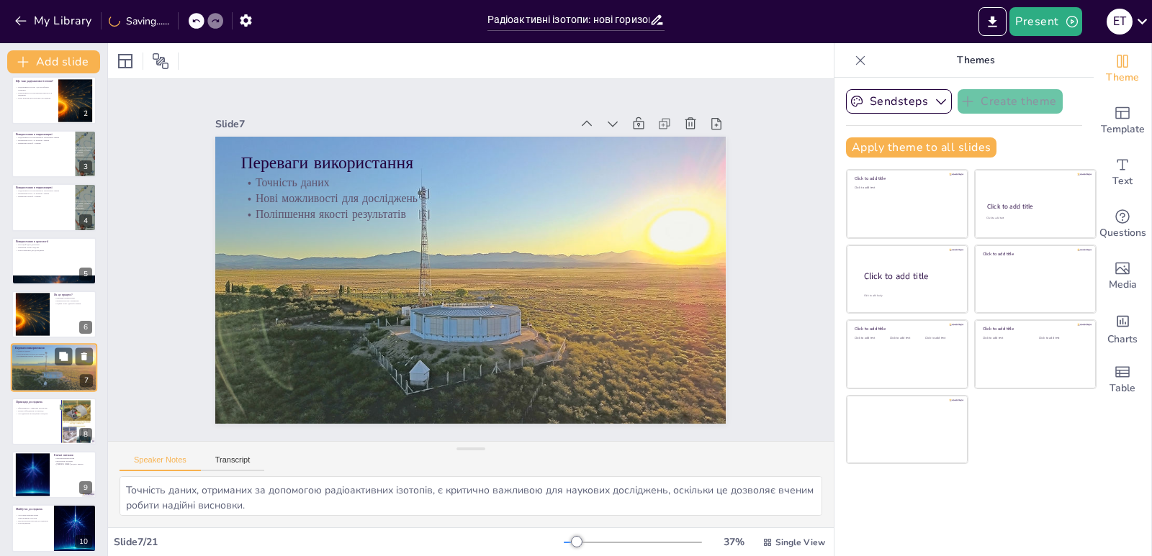
scroll to position [115, 0]
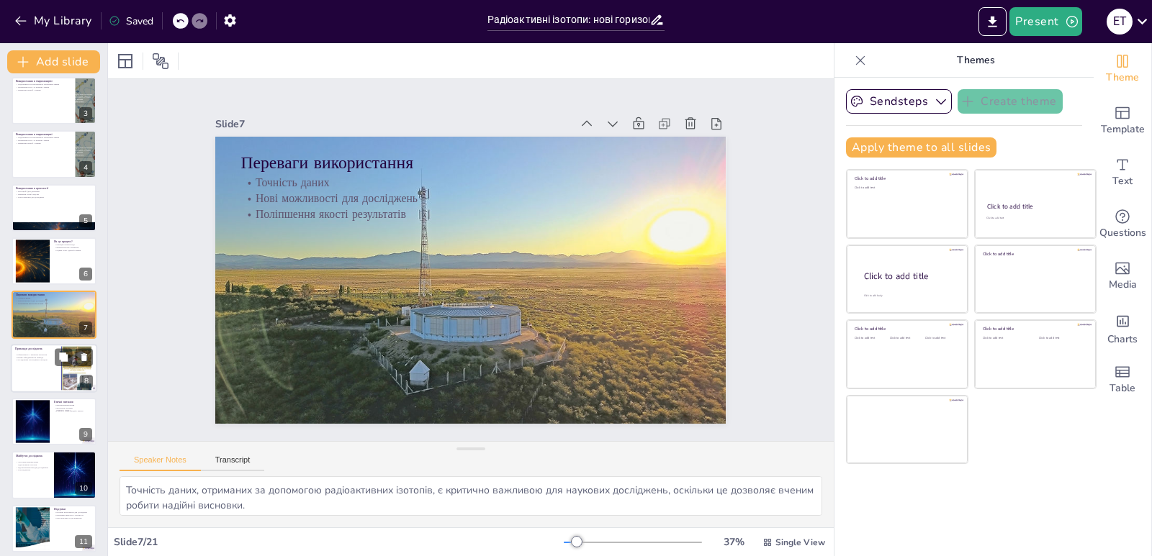
click at [19, 356] on p "Вплив забруднення на природу" at bounding box center [34, 357] width 39 height 3
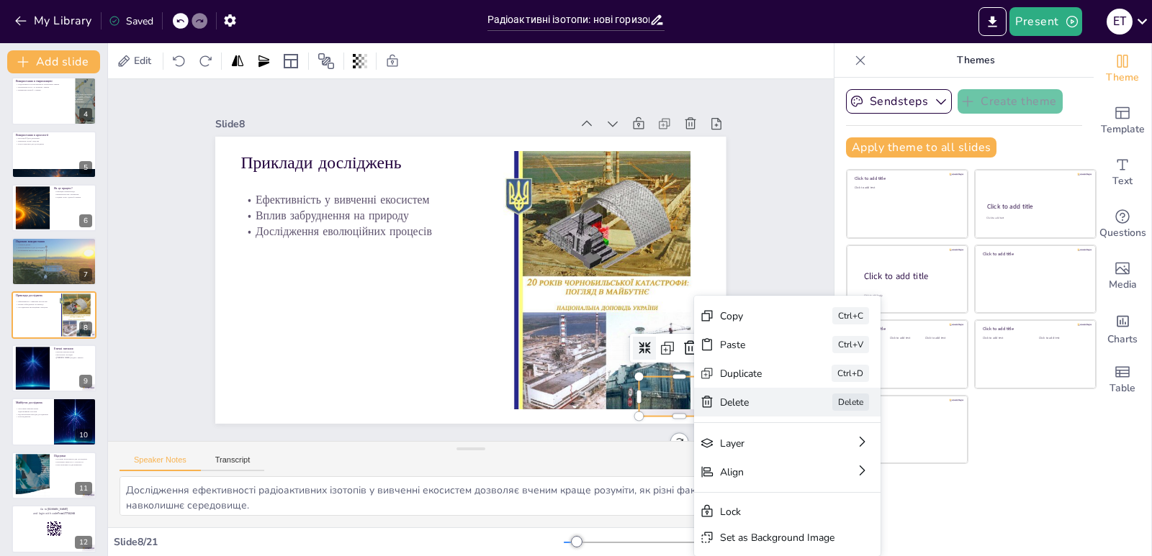
click at [802, 511] on div "Delete" at bounding box center [838, 521] width 73 height 21
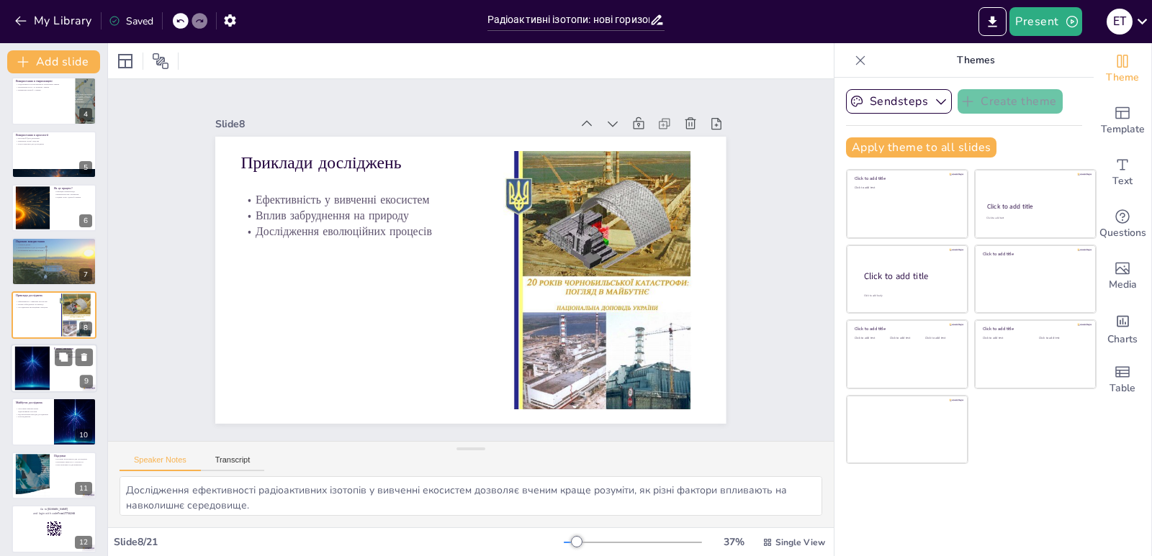
click at [35, 375] on div at bounding box center [32, 369] width 44 height 44
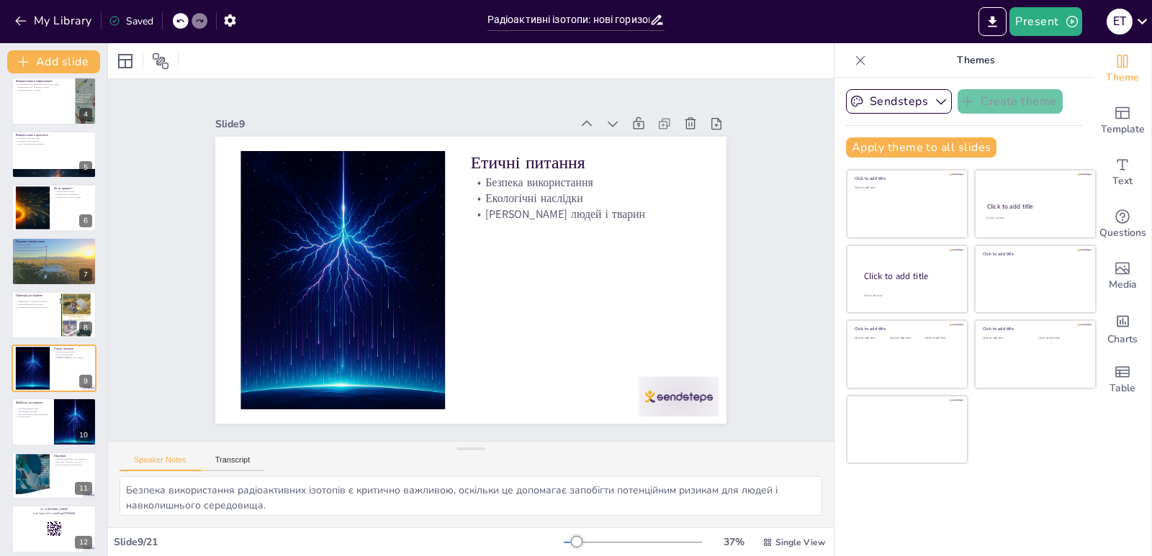
scroll to position [222, 0]
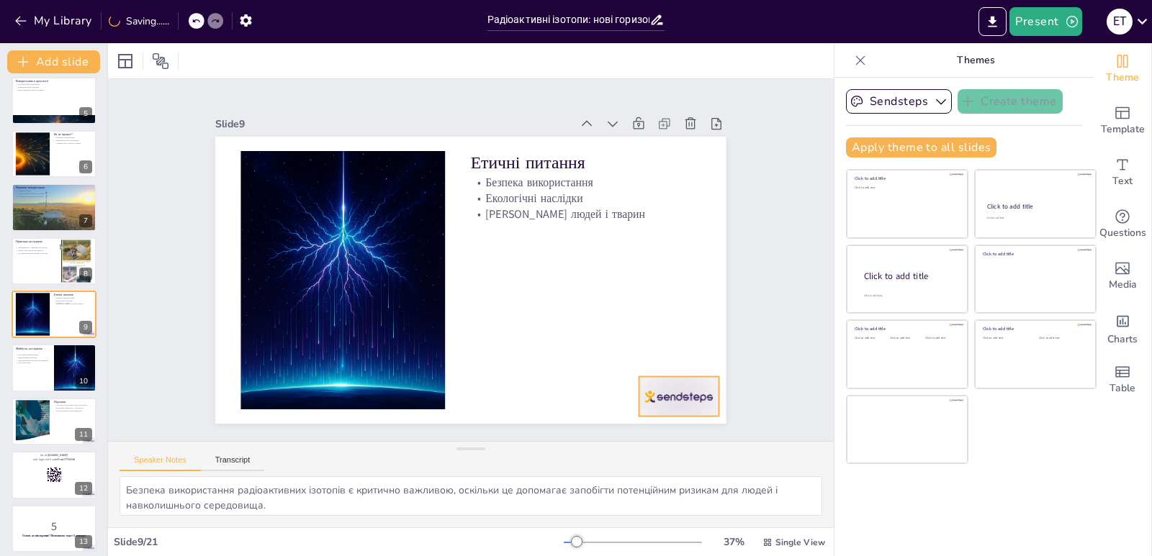
click at [658, 397] on div at bounding box center [679, 397] width 80 height 40
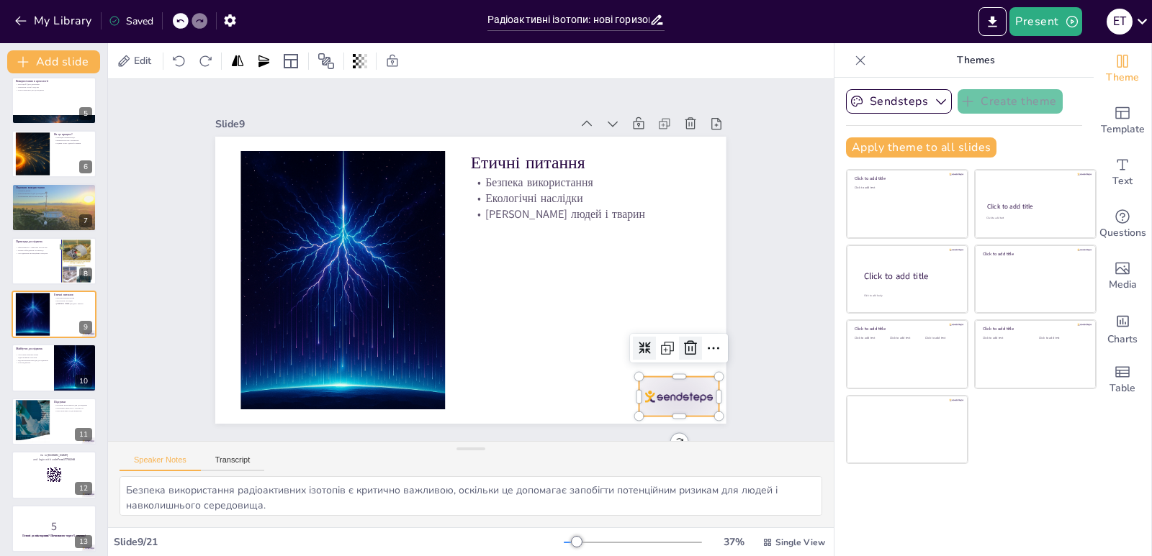
click at [492, 485] on icon at bounding box center [480, 496] width 23 height 23
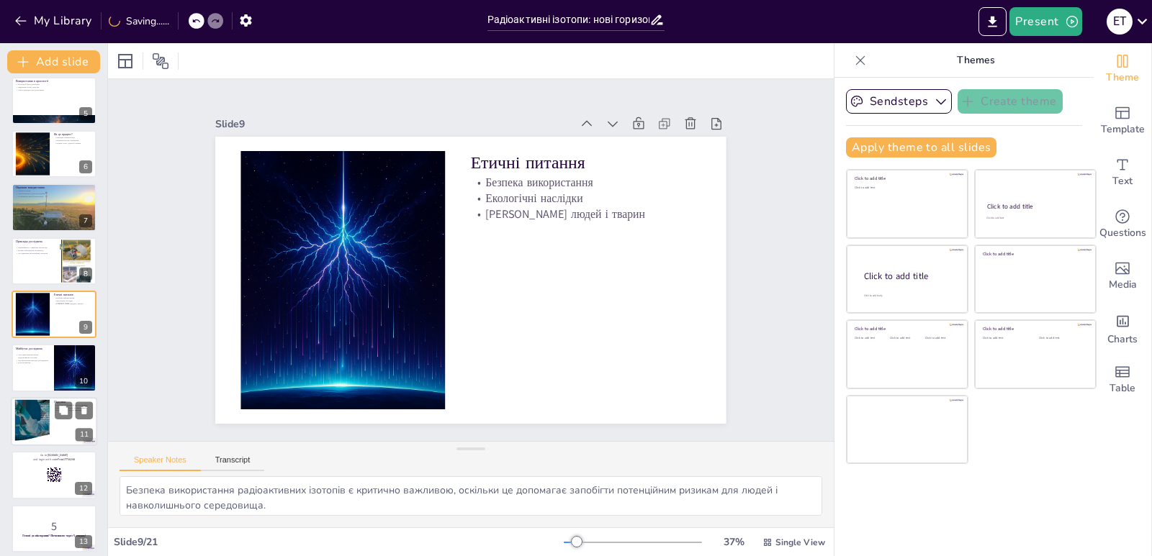
click at [46, 418] on div at bounding box center [33, 422] width 78 height 44
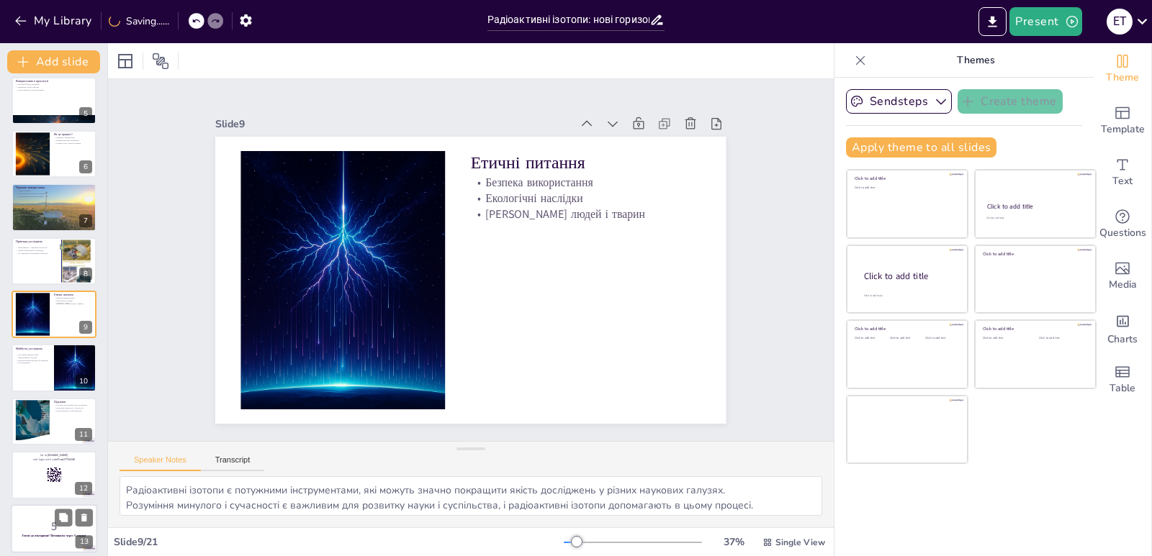
scroll to position [329, 0]
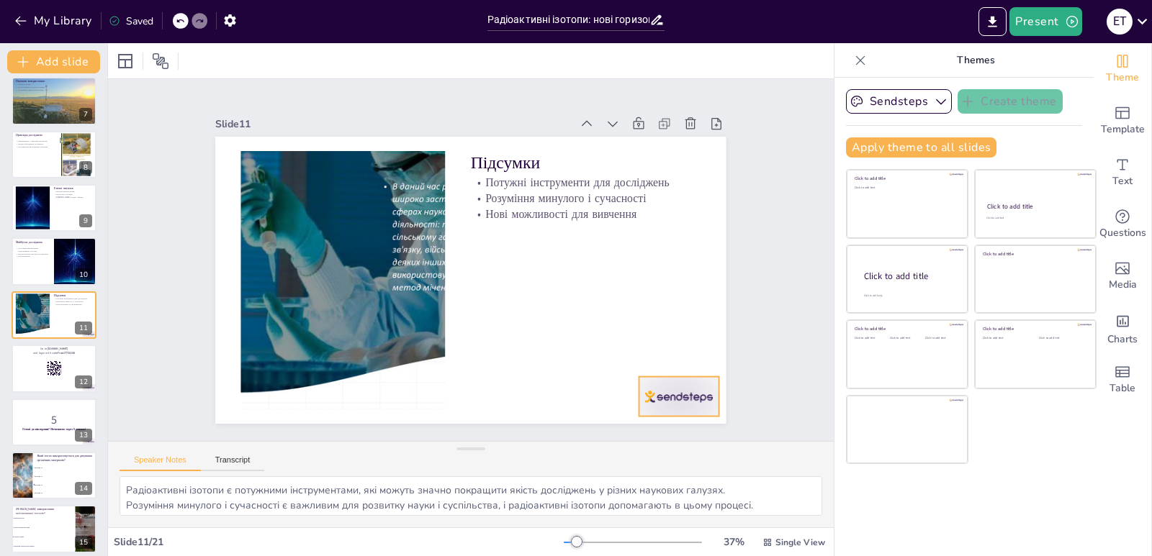
click at [658, 397] on div at bounding box center [664, 418] width 84 height 48
click at [684, 346] on icon at bounding box center [690, 347] width 13 height 14
click at [32, 369] on div at bounding box center [54, 368] width 86 height 49
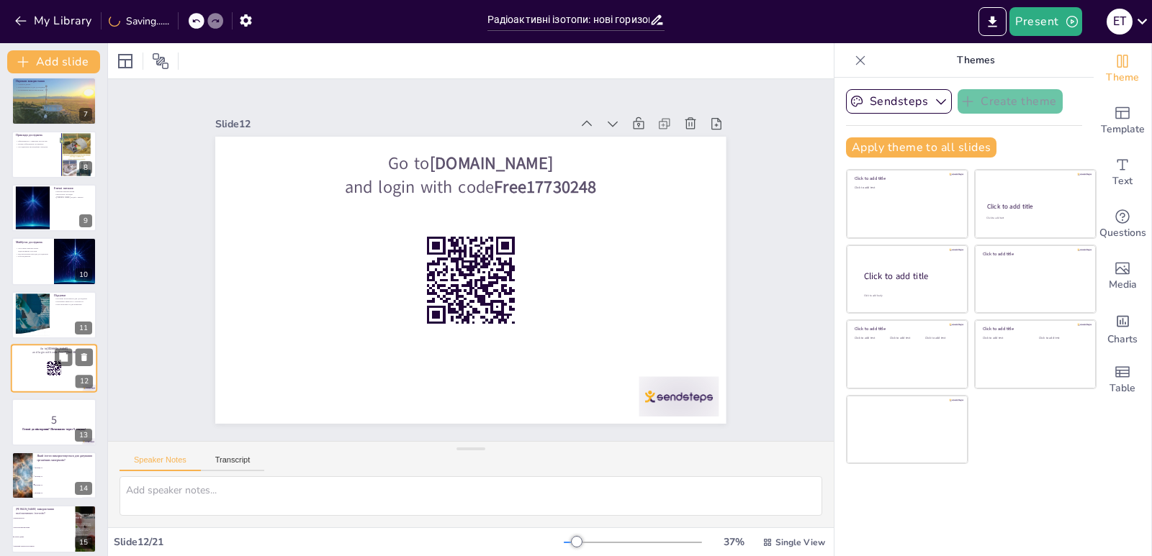
scroll to position [383, 0]
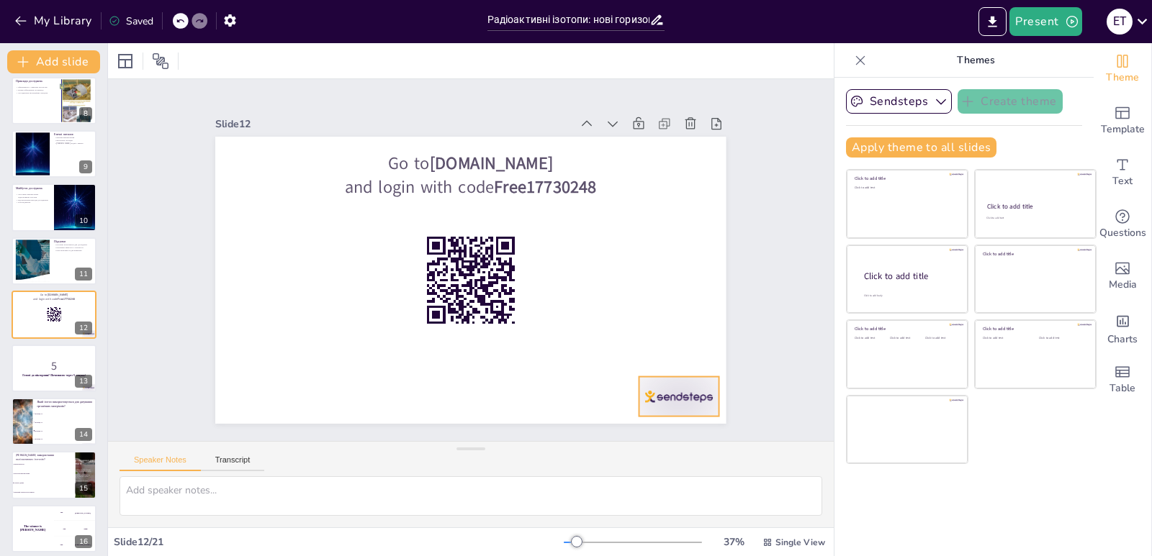
click at [654, 395] on div at bounding box center [679, 397] width 80 height 40
click at [688, 361] on icon at bounding box center [680, 370] width 19 height 19
click at [48, 358] on p "5" at bounding box center [54, 366] width 78 height 16
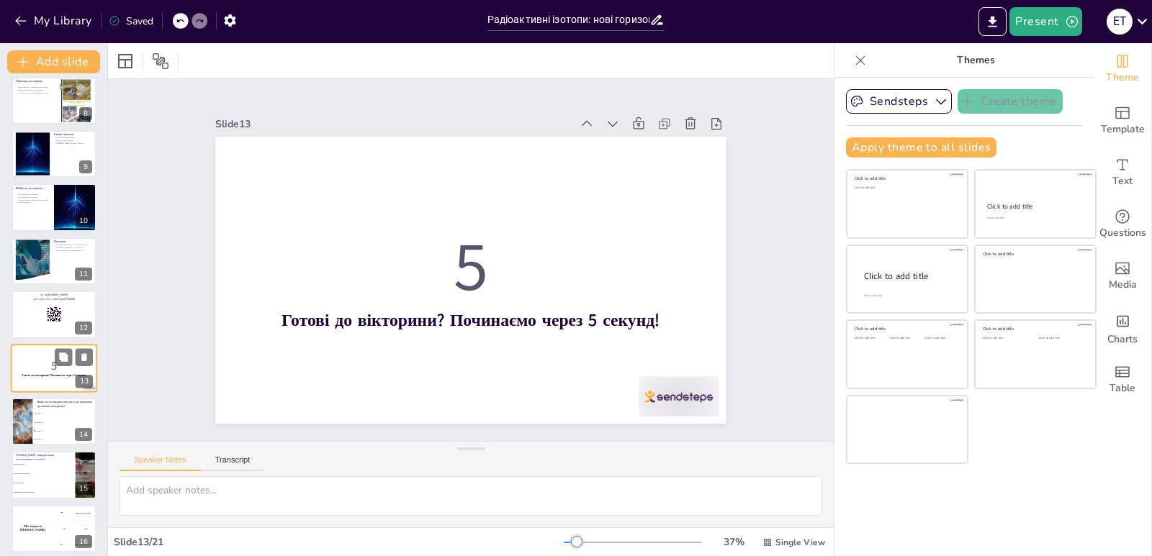
scroll to position [436, 0]
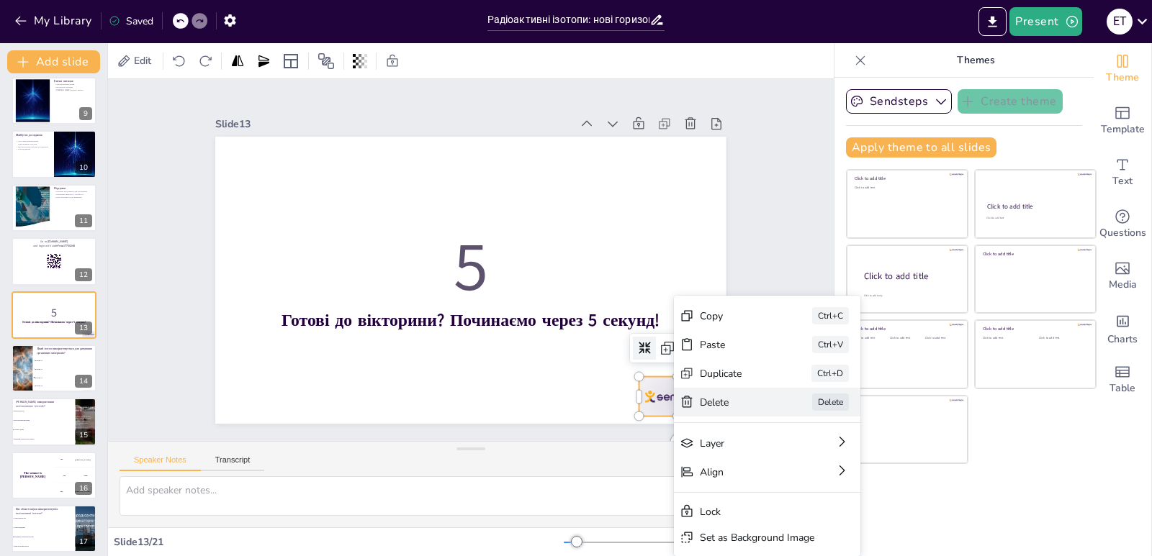
click at [808, 475] on div "Delete" at bounding box center [844, 482] width 72 height 14
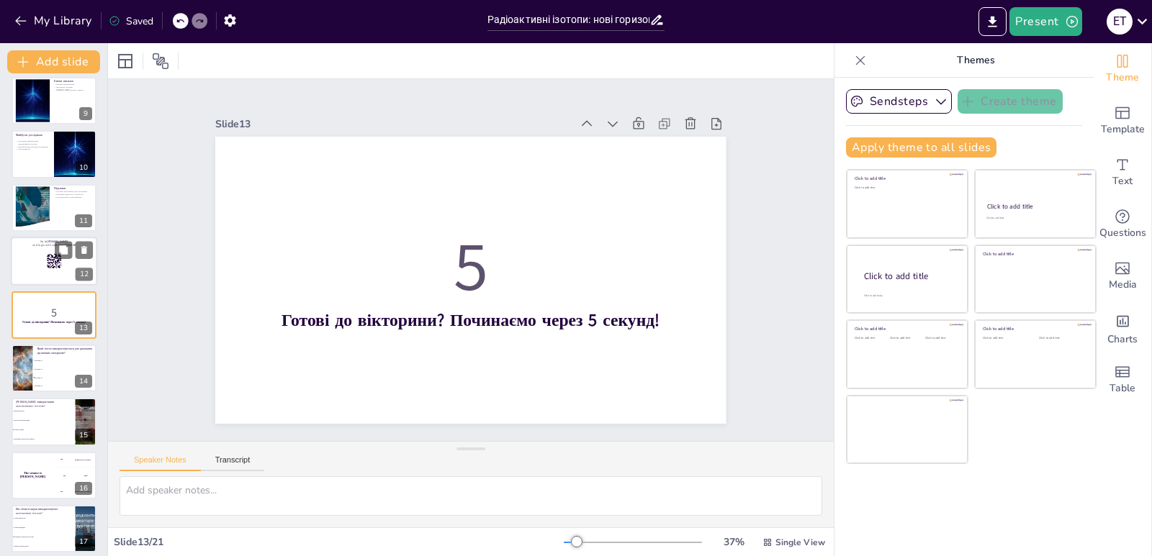
click at [48, 265] on icon at bounding box center [54, 261] width 16 height 16
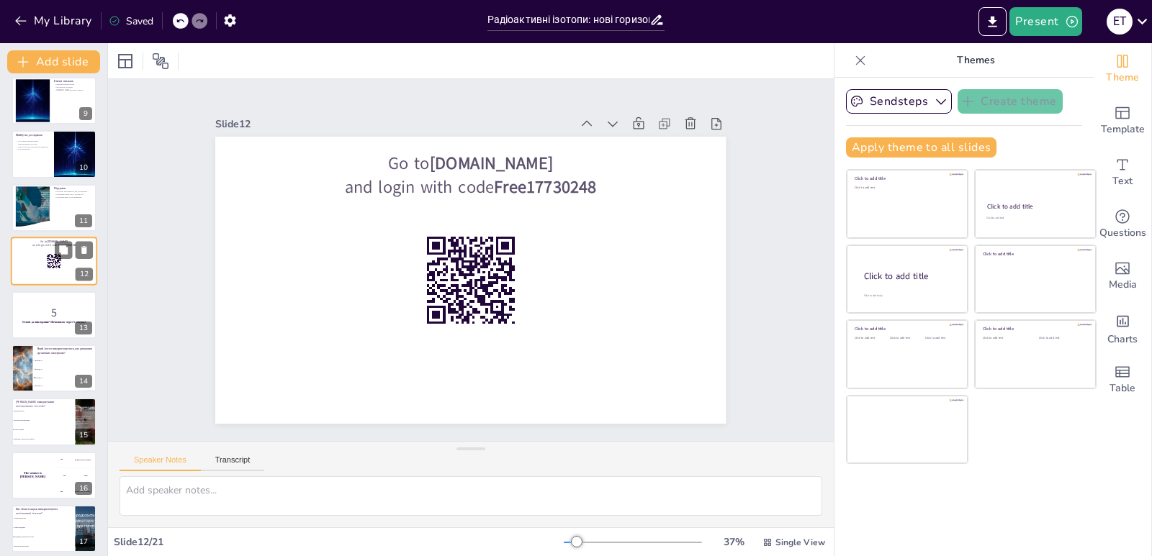
scroll to position [383, 0]
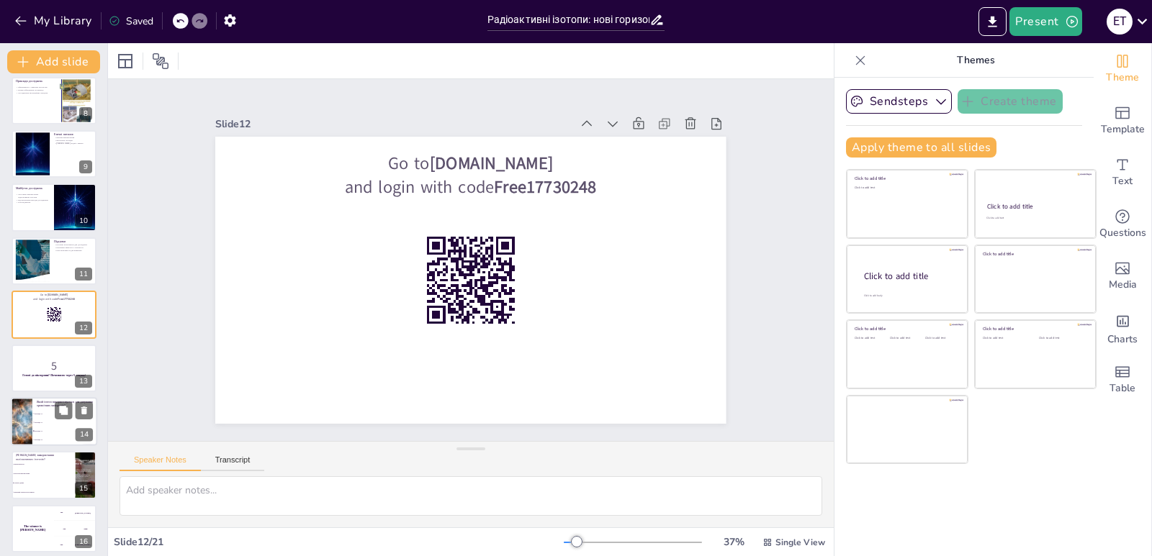
click at [46, 436] on li "Вуглець-15" at bounding box center [64, 440] width 65 height 9
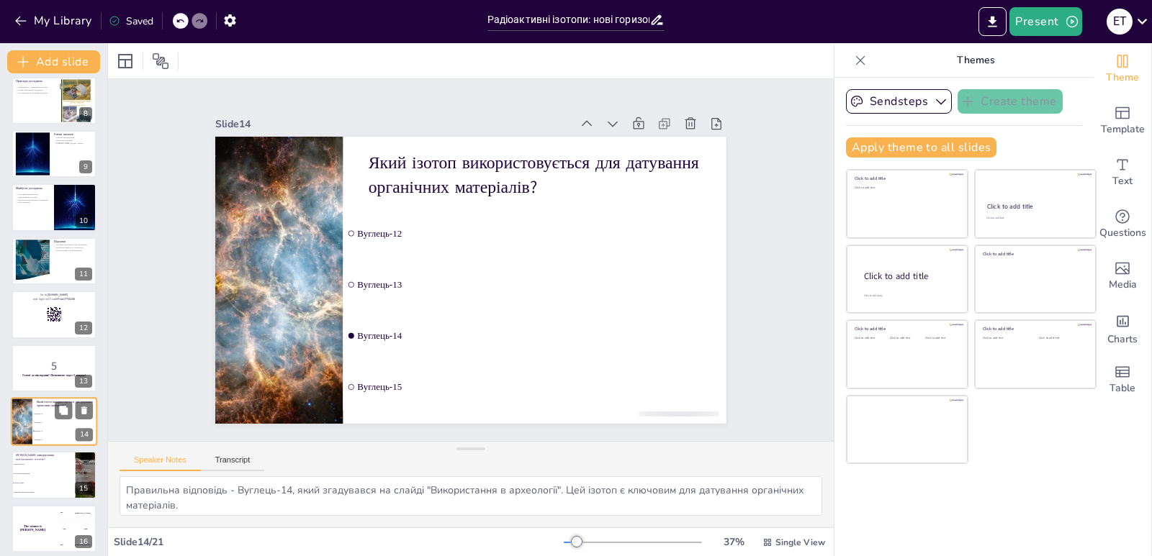
scroll to position [490, 0]
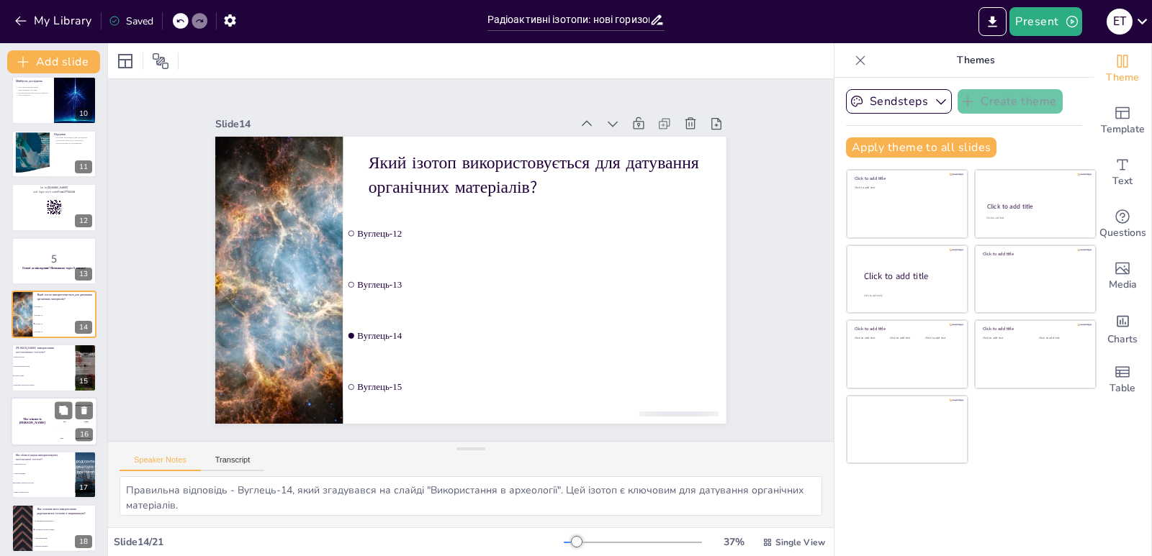
click at [53, 439] on div "The winner is [PERSON_NAME]" at bounding box center [32, 421] width 43 height 49
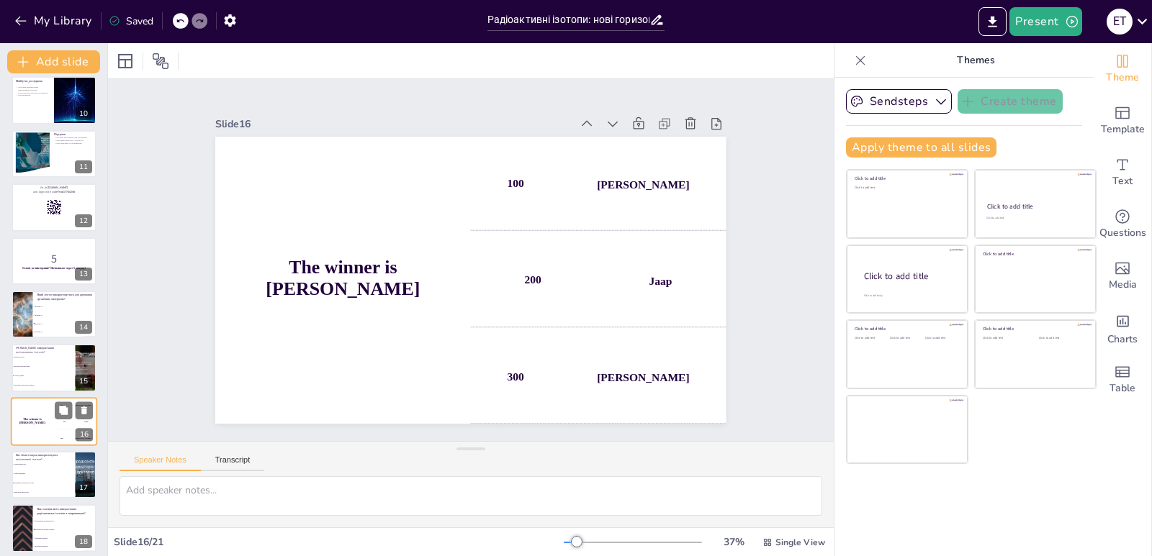
scroll to position [597, 0]
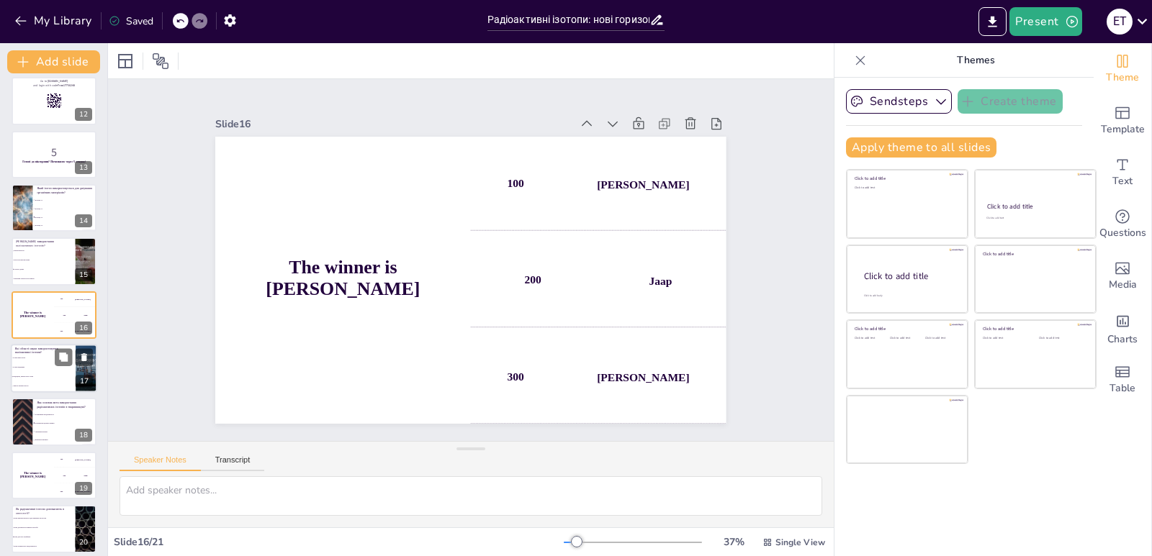
click at [55, 366] on span "Тільки медицина" at bounding box center [44, 367] width 62 height 2
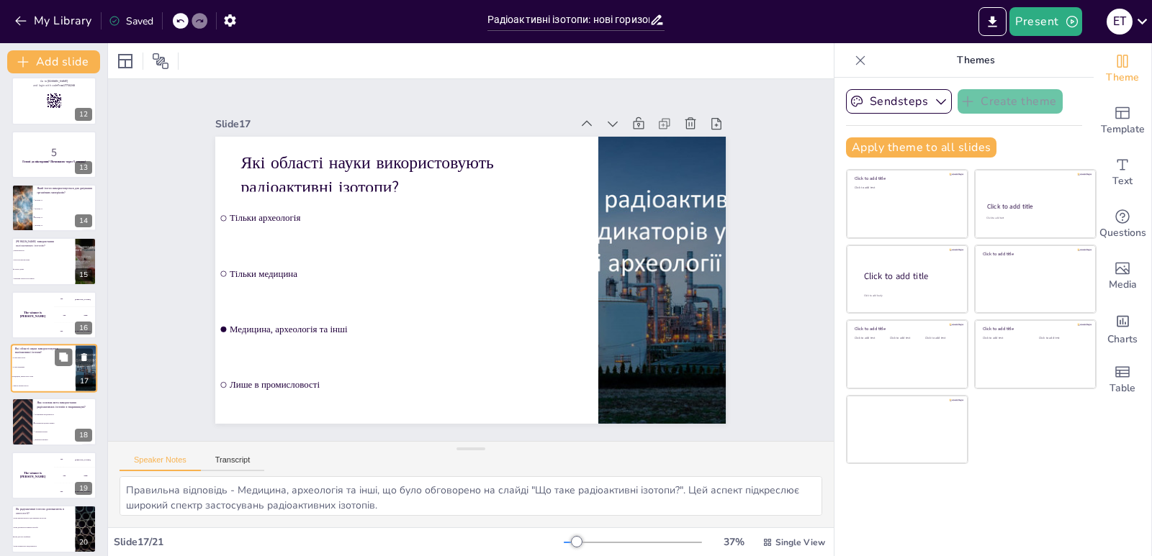
scroll to position [651, 0]
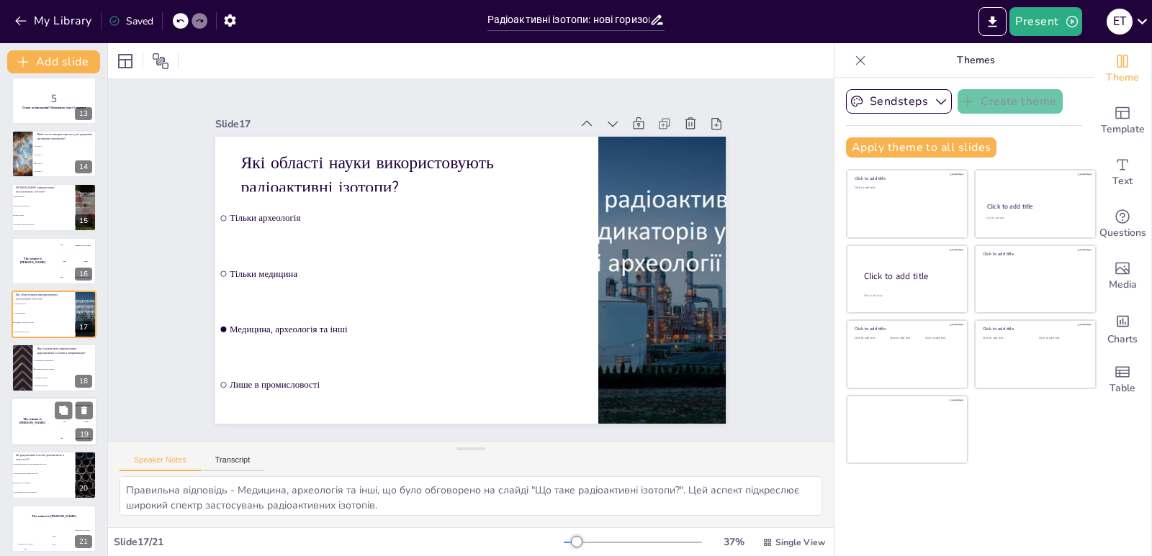
click at [60, 424] on div "200 Jaap" at bounding box center [75, 422] width 43 height 16
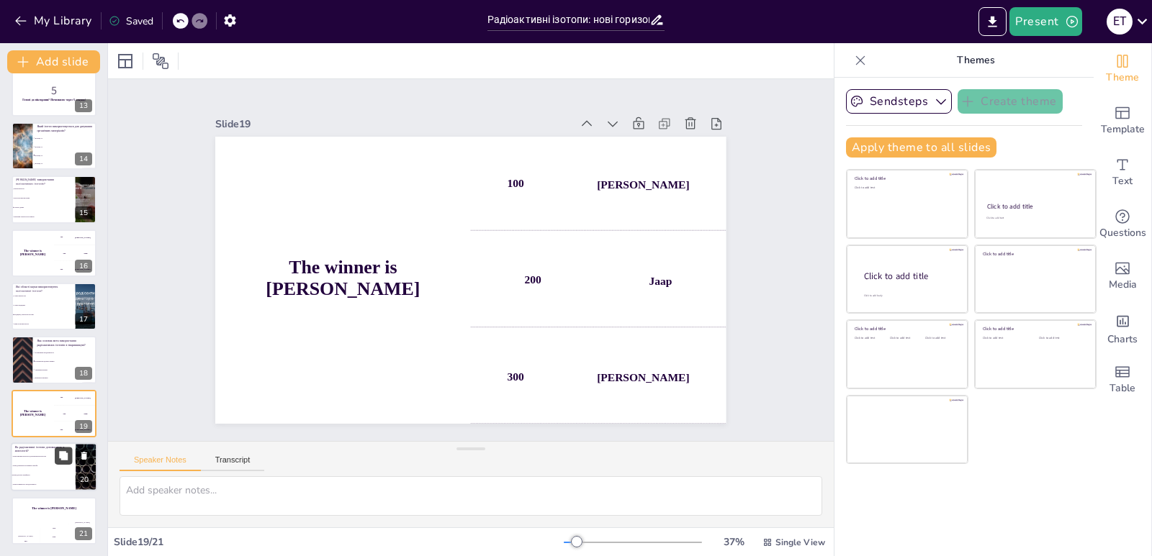
click at [58, 460] on icon at bounding box center [63, 456] width 10 height 10
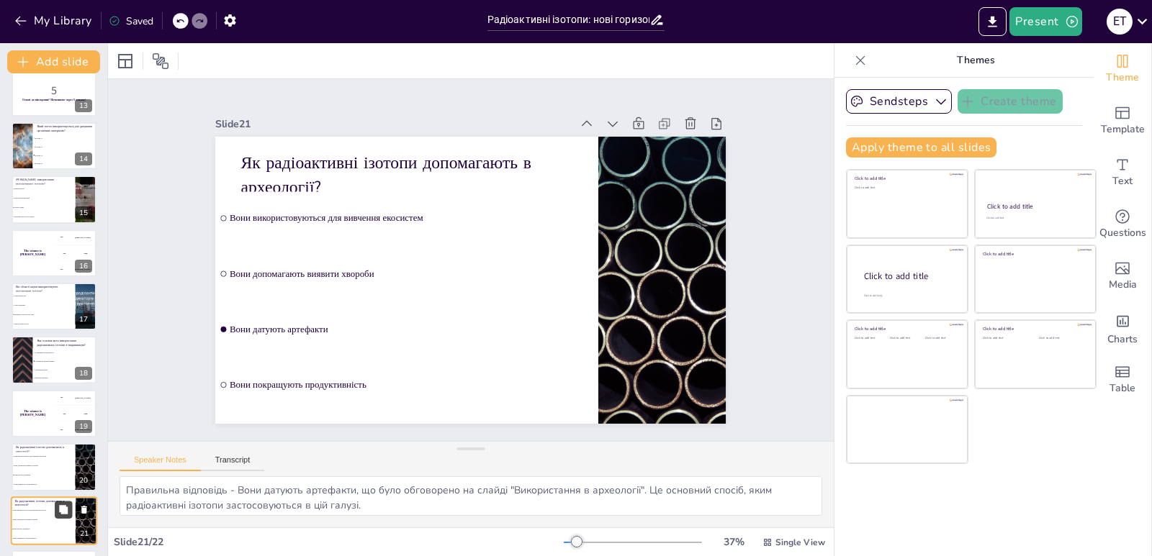
scroll to position [712, 0]
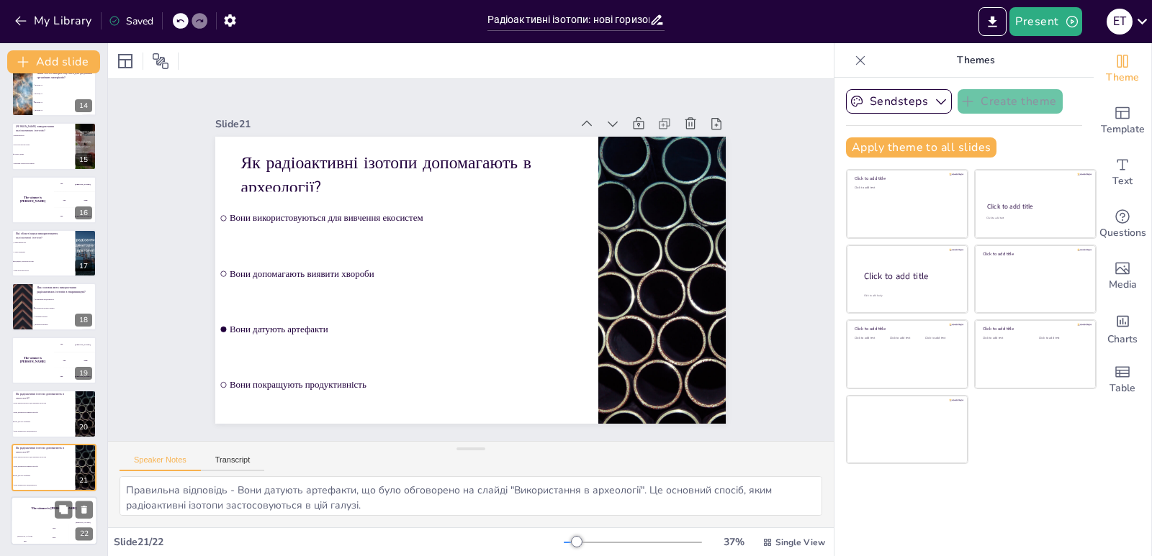
click at [43, 541] on div "200" at bounding box center [54, 538] width 29 height 16
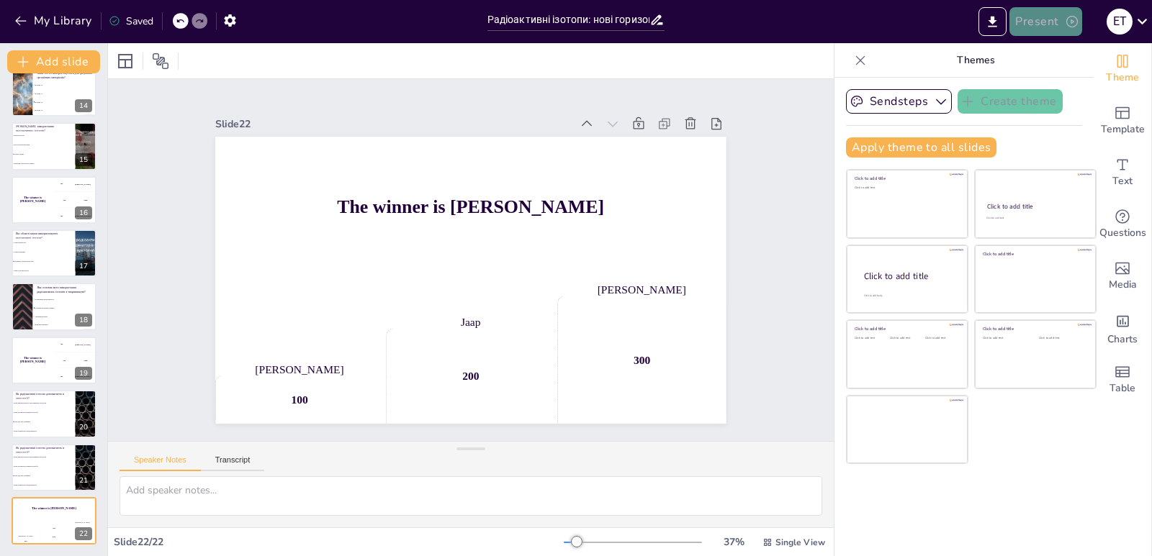
click at [1055, 23] on button "Present" at bounding box center [1045, 21] width 72 height 29
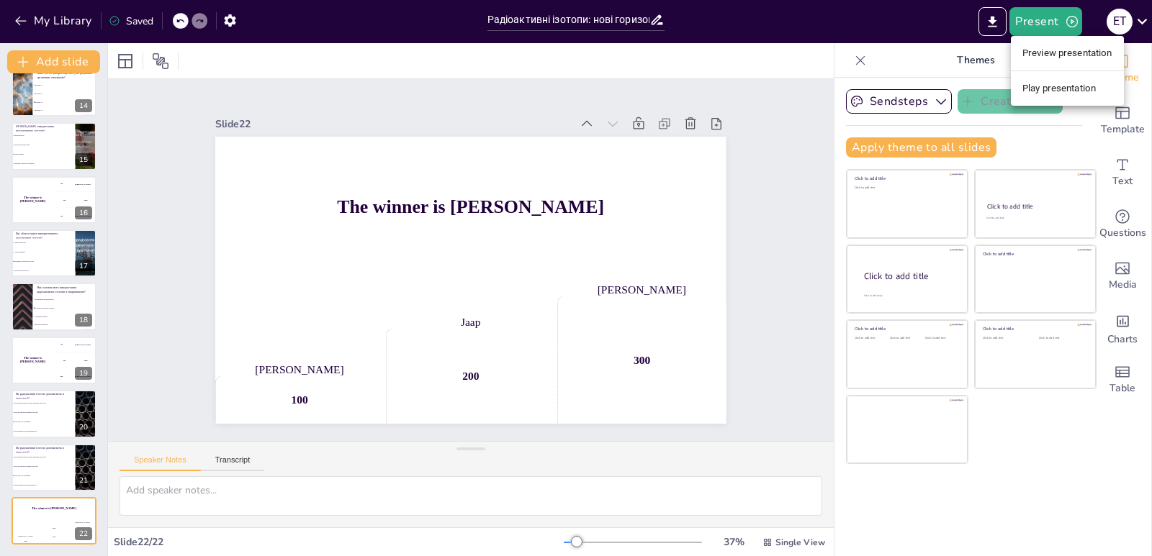
click at [997, 21] on div at bounding box center [576, 278] width 1152 height 556
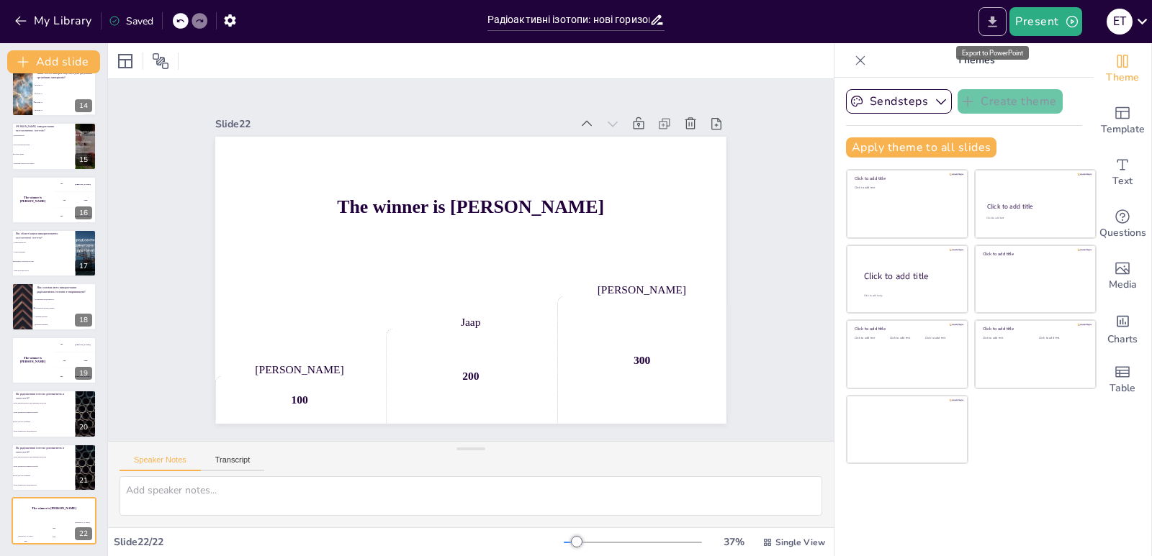
click at [997, 25] on icon "Export to PowerPoint" at bounding box center [992, 21] width 15 height 15
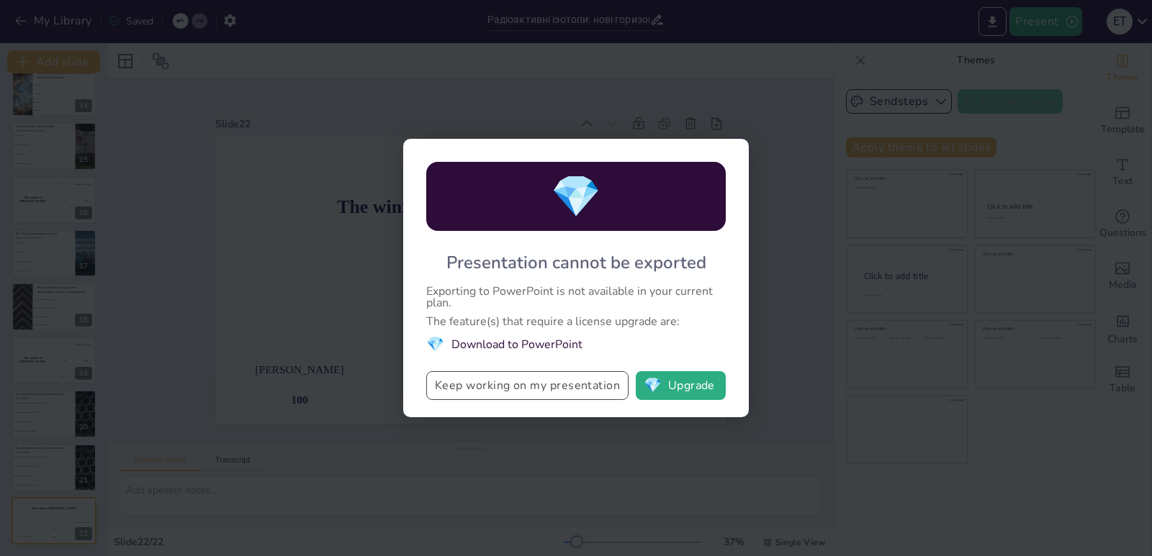
click at [518, 389] on button "Keep working on my presentation" at bounding box center [527, 385] width 202 height 29
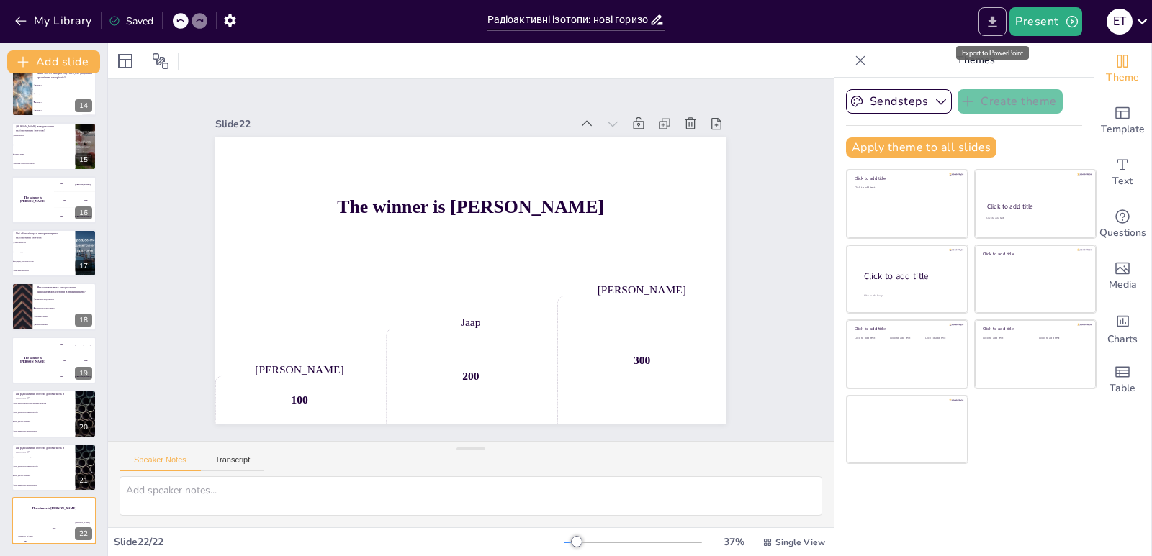
click at [1003, 22] on button "Export to PowerPoint" at bounding box center [992, 21] width 28 height 29
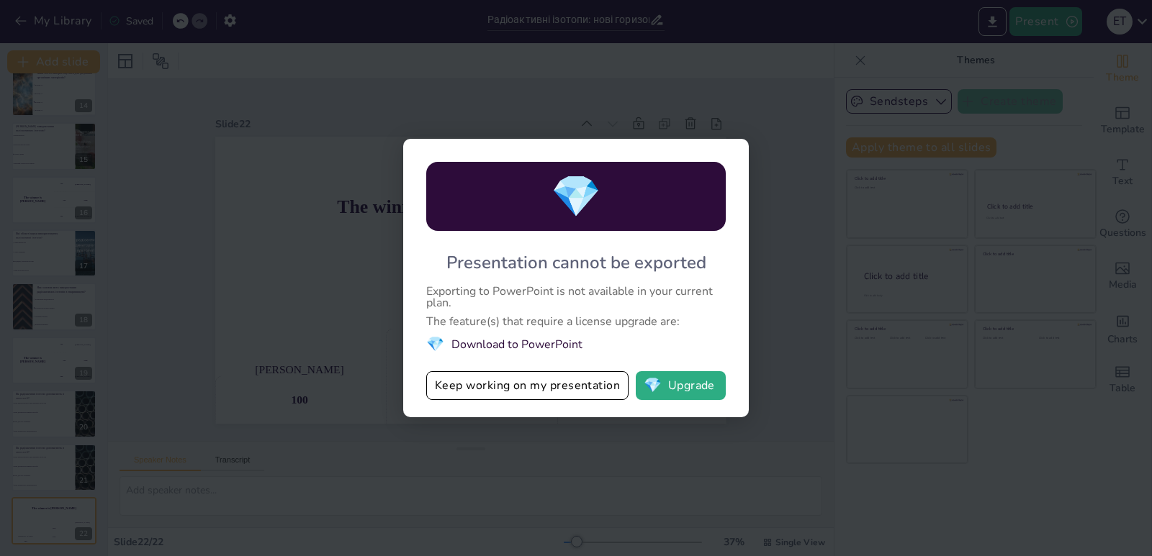
click at [890, 167] on div "💎 Presentation cannot be exported Exporting to PowerPoint is not available in y…" at bounding box center [576, 278] width 1152 height 556
click at [510, 390] on button "Keep working on my presentation" at bounding box center [527, 385] width 202 height 29
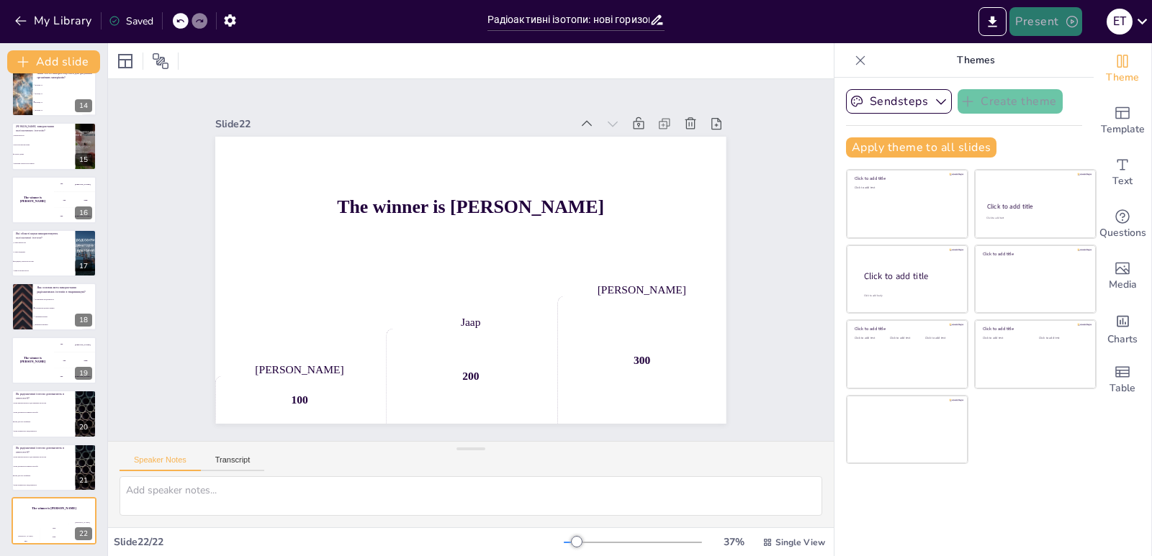
click at [1065, 17] on icon "button" at bounding box center [1072, 21] width 14 height 14
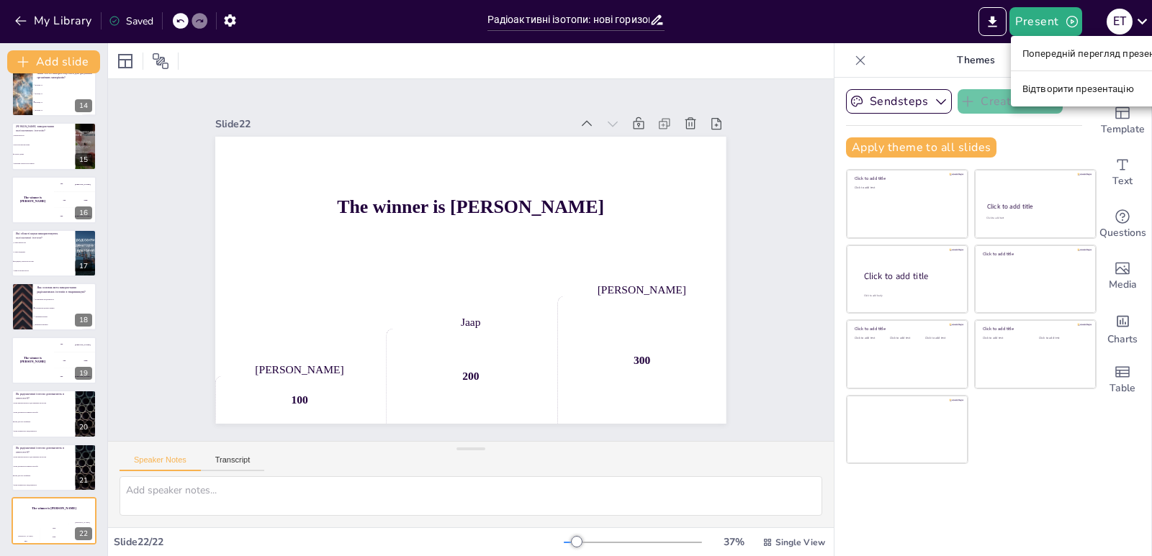
click at [1058, 92] on font "Відтворити презентацію" at bounding box center [1078, 89] width 112 height 11
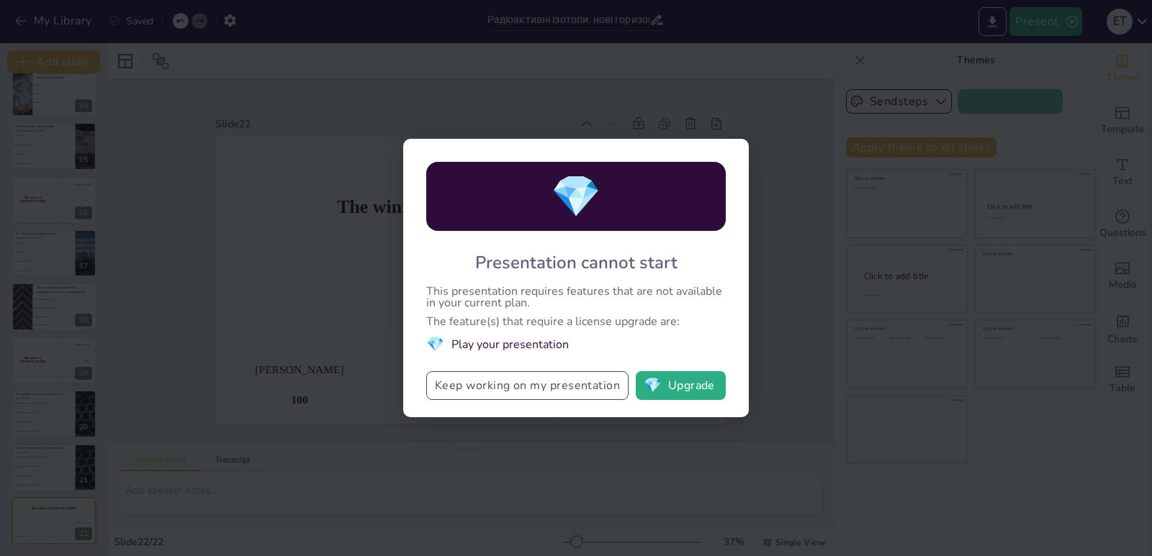
click at [496, 389] on button "Keep working on my presentation" at bounding box center [527, 385] width 202 height 29
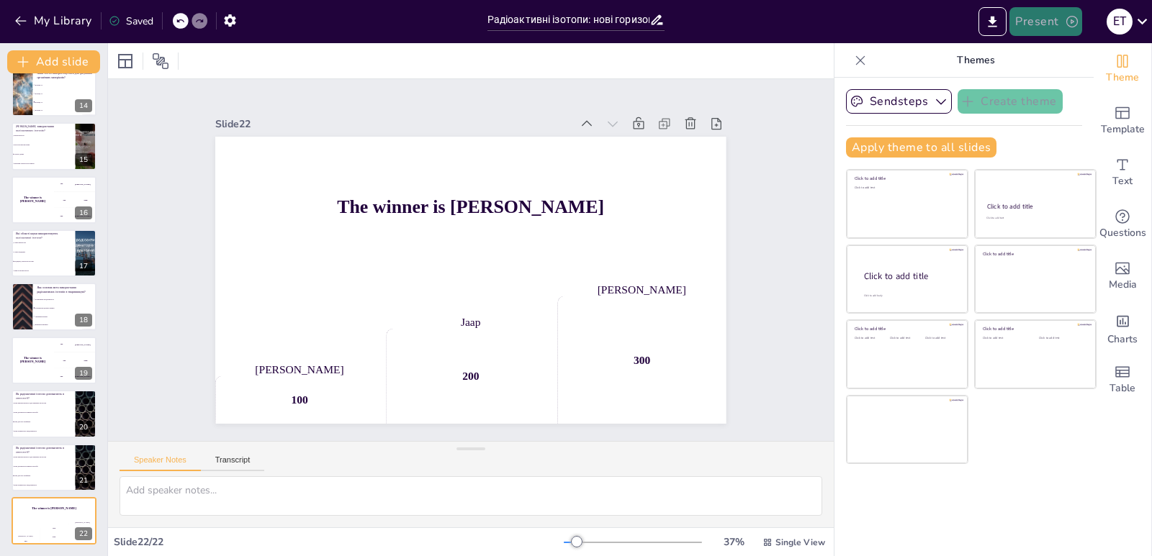
click at [1028, 23] on button "Present" at bounding box center [1045, 21] width 72 height 29
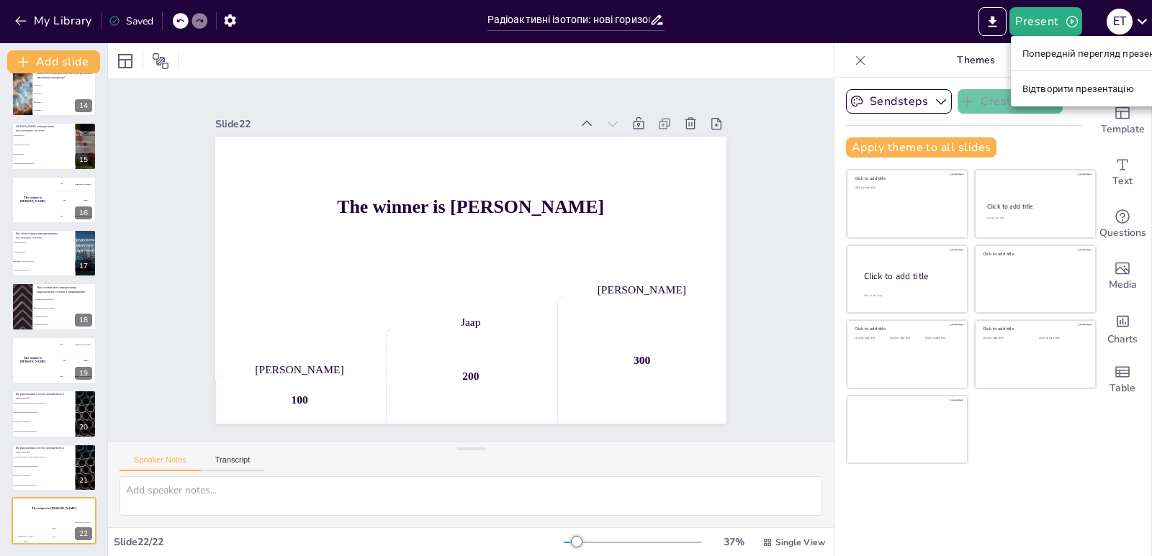
click at [1071, 91] on font "Відтворити презентацію" at bounding box center [1078, 89] width 112 height 11
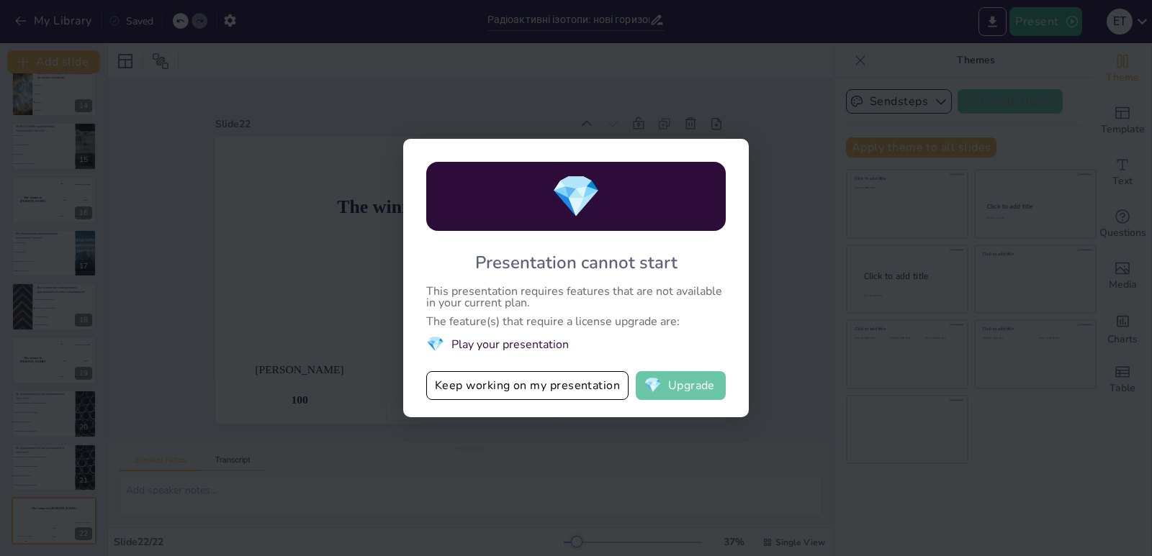
click at [664, 400] on button "💎 Upgrade" at bounding box center [681, 385] width 90 height 29
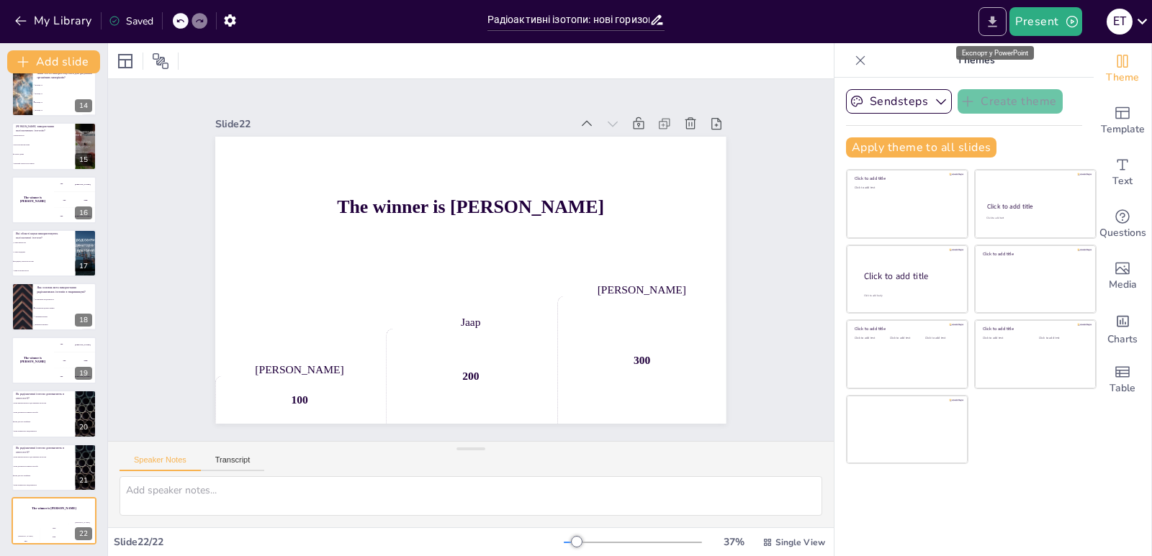
click at [998, 22] on icon "Export to PowerPoint" at bounding box center [992, 21] width 15 height 15
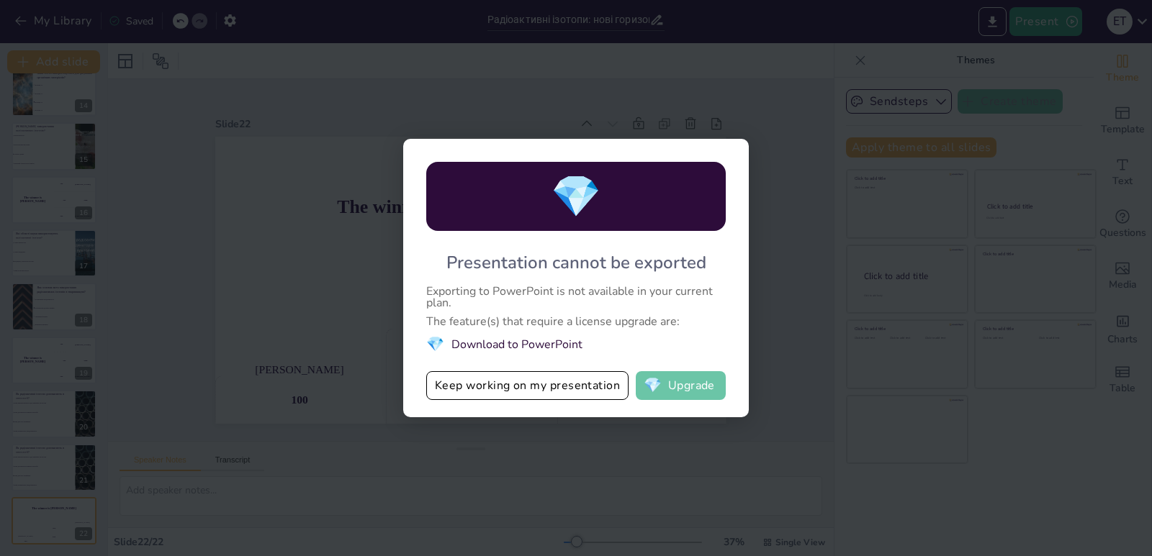
click at [671, 374] on button "💎 Upgrade" at bounding box center [681, 385] width 90 height 29
